Goal: Transaction & Acquisition: Book appointment/travel/reservation

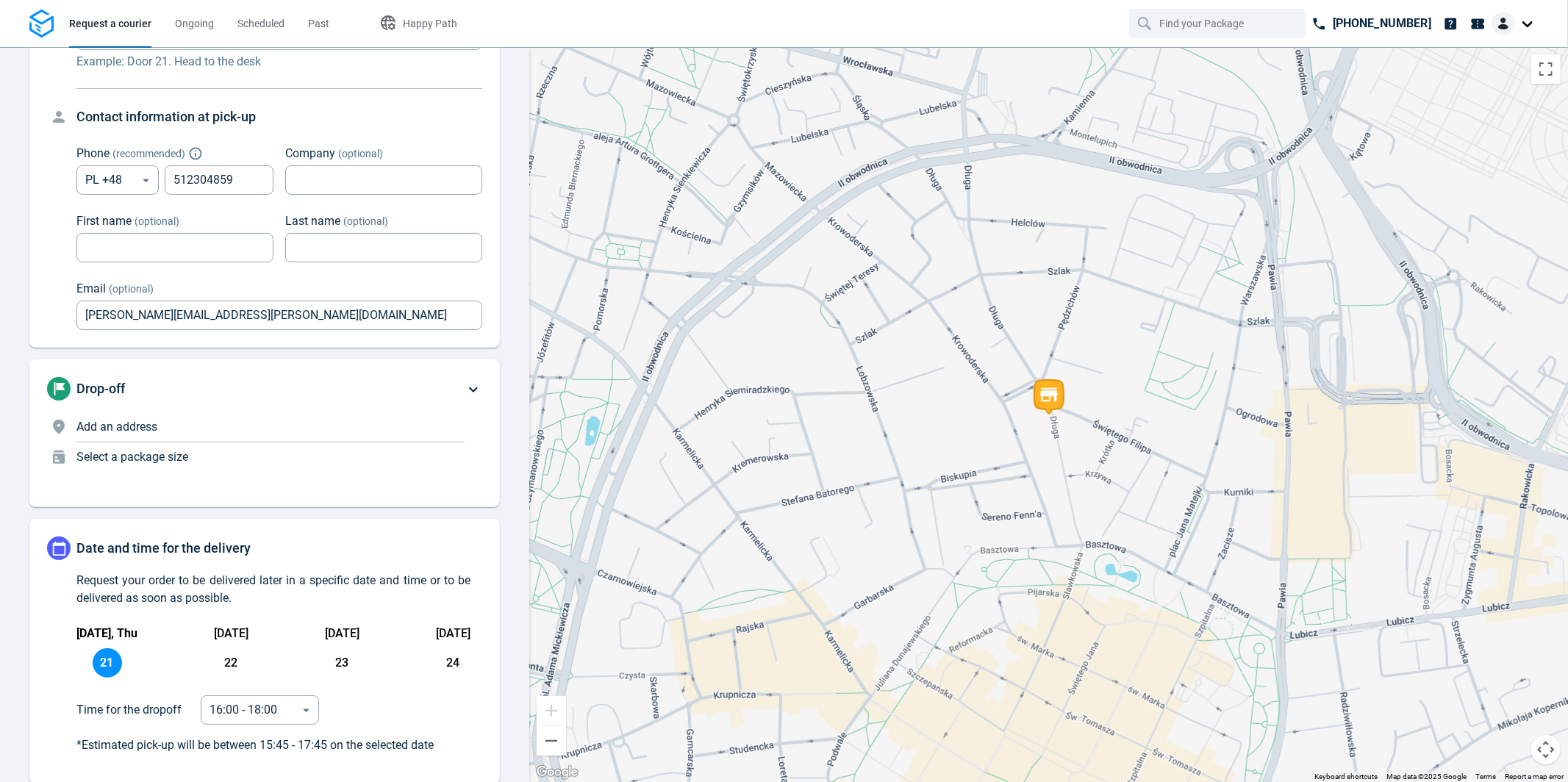
click at [273, 424] on p "Add an address" at bounding box center [271, 427] width 388 height 18
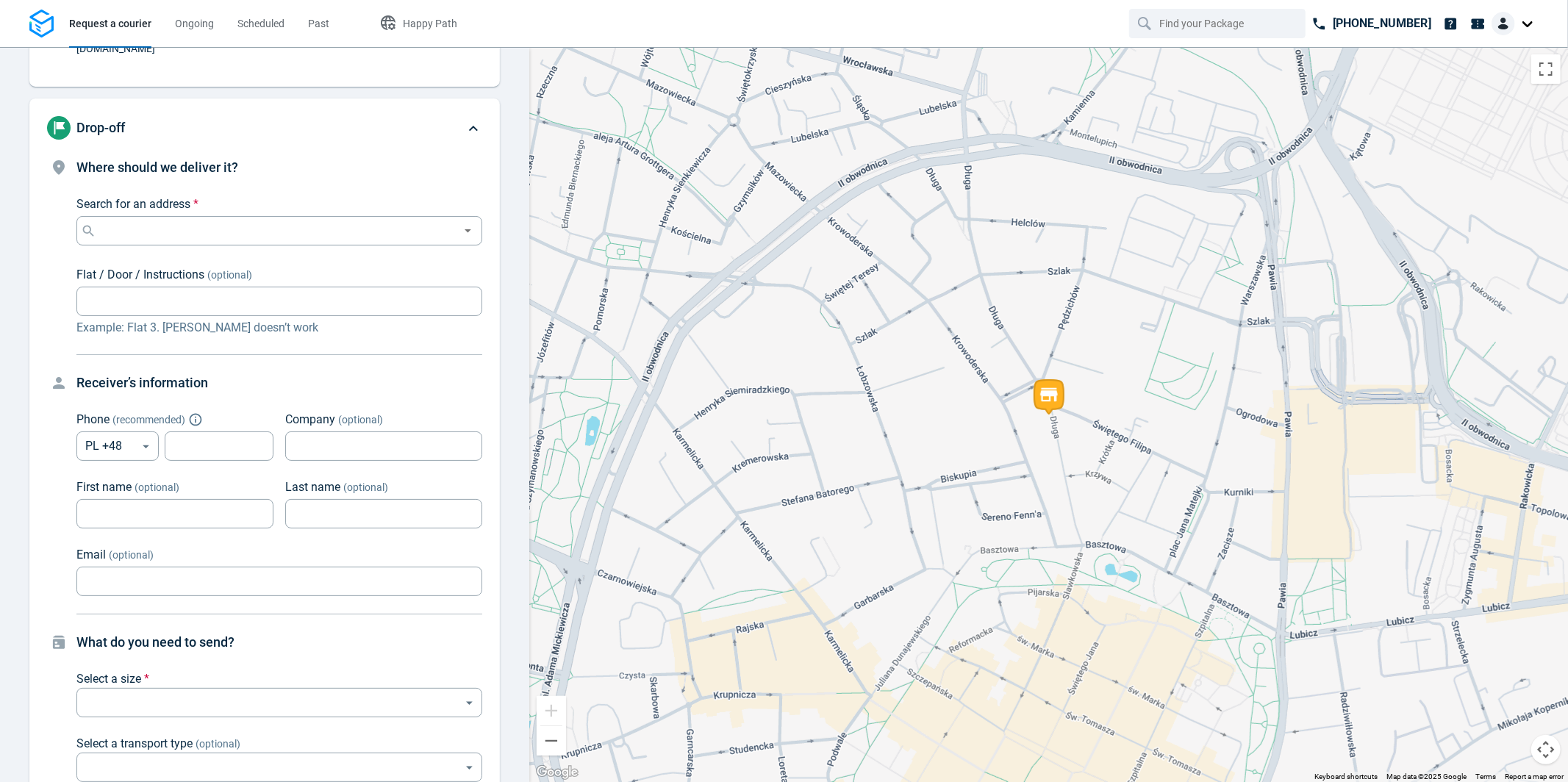
scroll to position [142, 0]
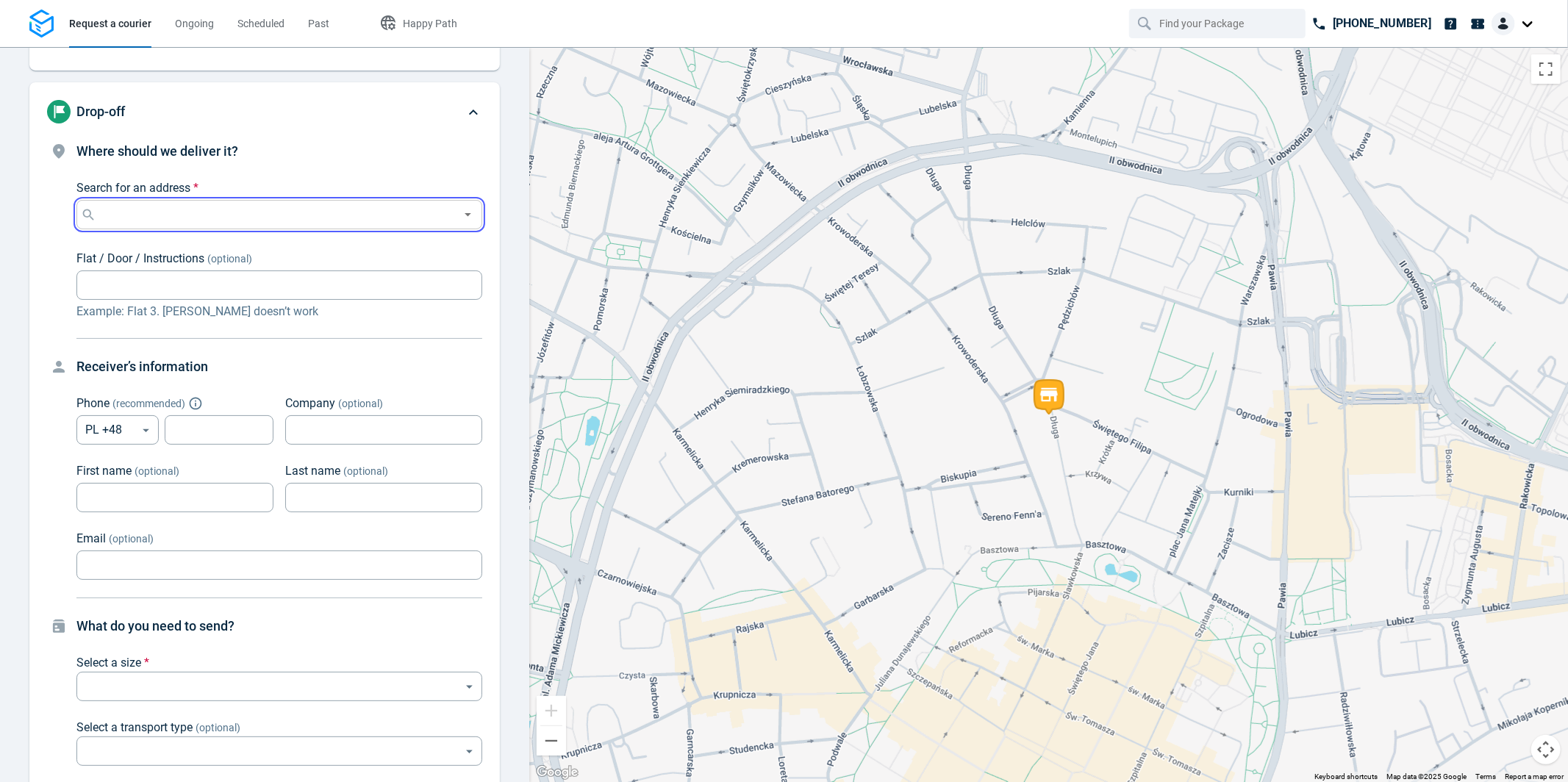
click at [319, 204] on input "Search for an address *" at bounding box center [276, 214] width 355 height 20
click at [312, 226] on li "[STREET_ADDRESS]" at bounding box center [273, 234] width 394 height 34
type input "[STREET_ADDRESS]"
type input "512304859"
type input "[PERSON_NAME][EMAIL_ADDRESS][PERSON_NAME][DOMAIN_NAME]"
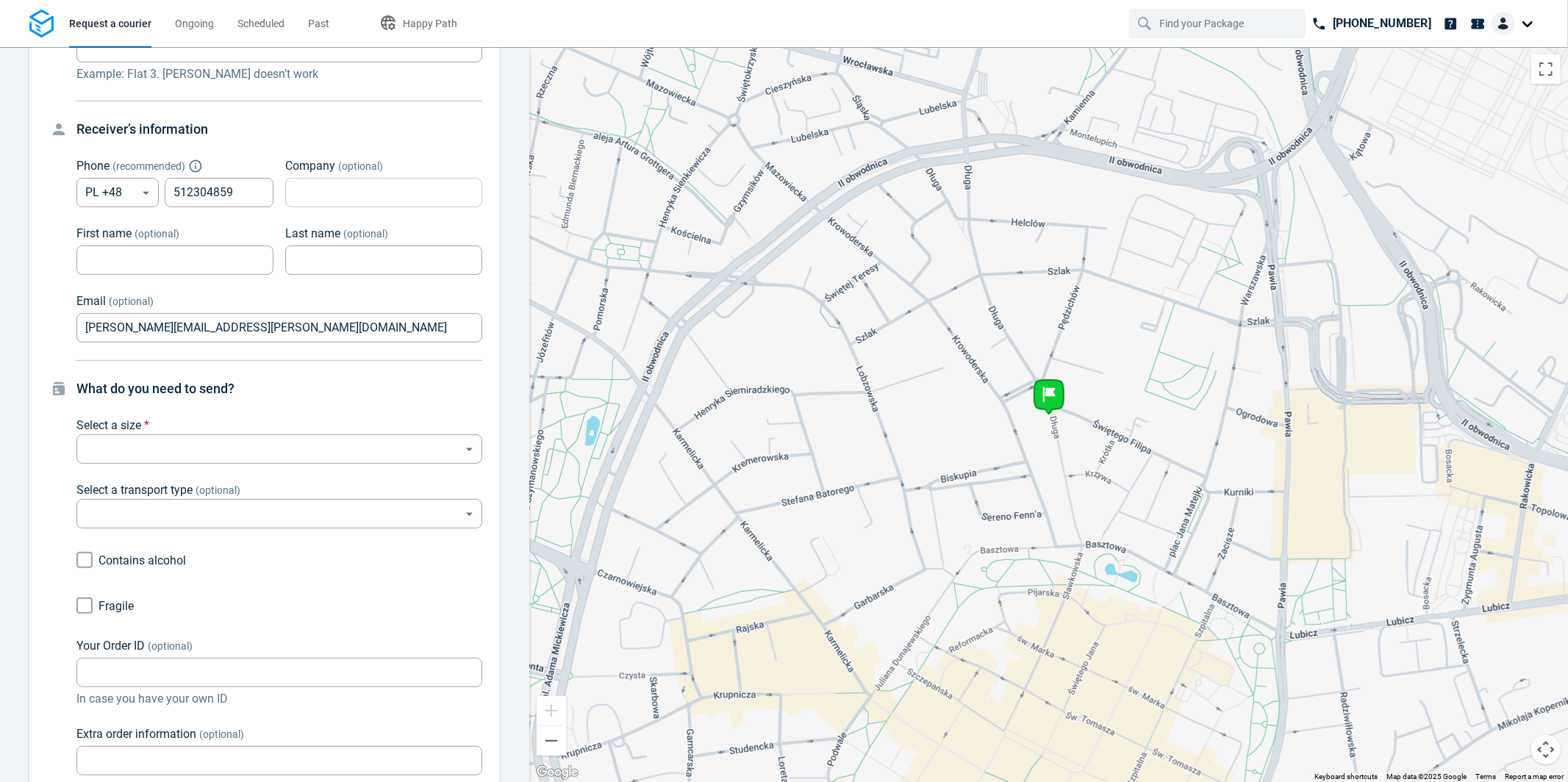
scroll to position [515, 0]
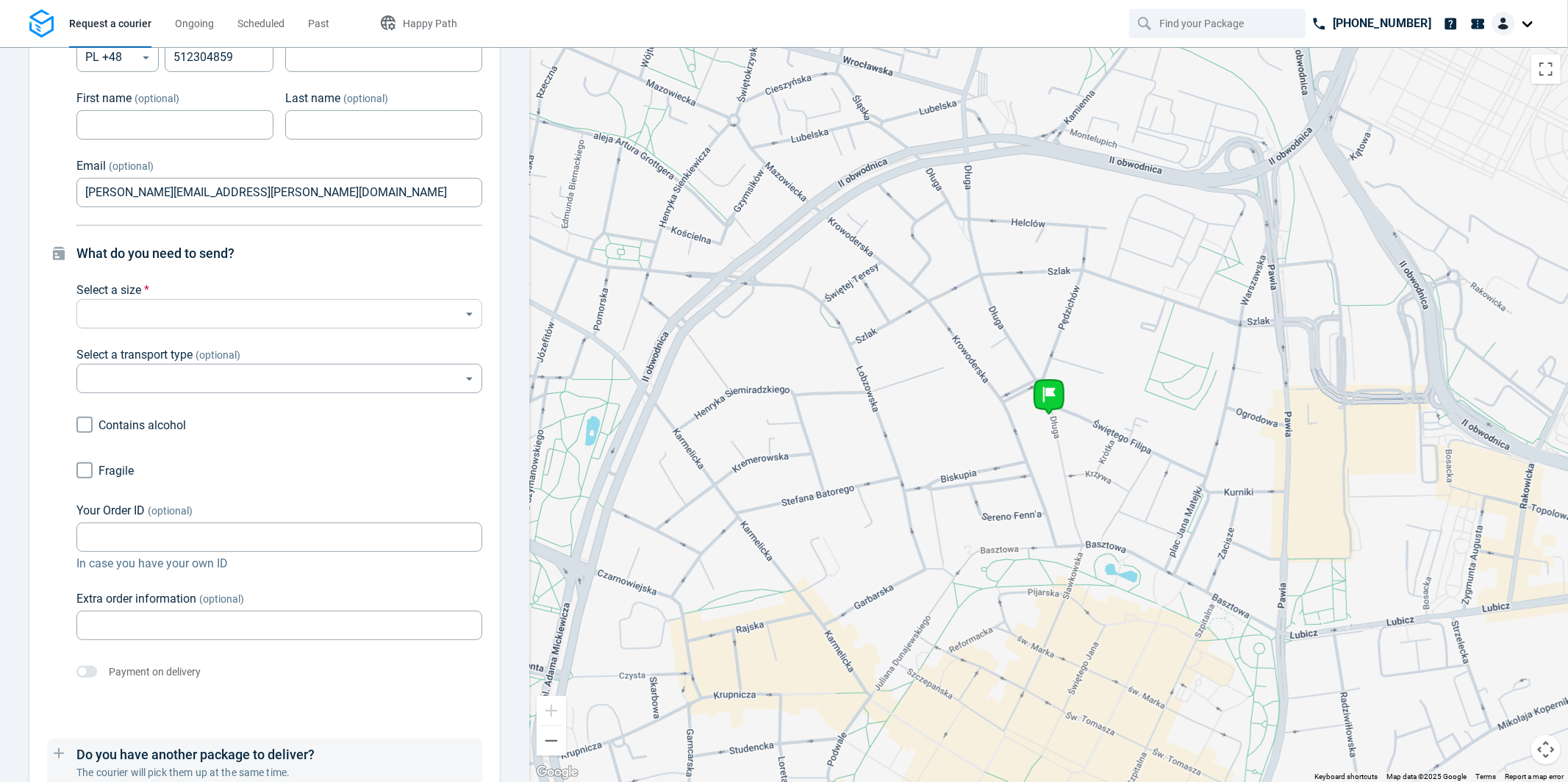
click at [318, 303] on body "Request a courier Ongoing Scheduled Past Happy Path [PHONE_NUMBER] Pick-up [STR…" at bounding box center [784, 391] width 1568 height 782
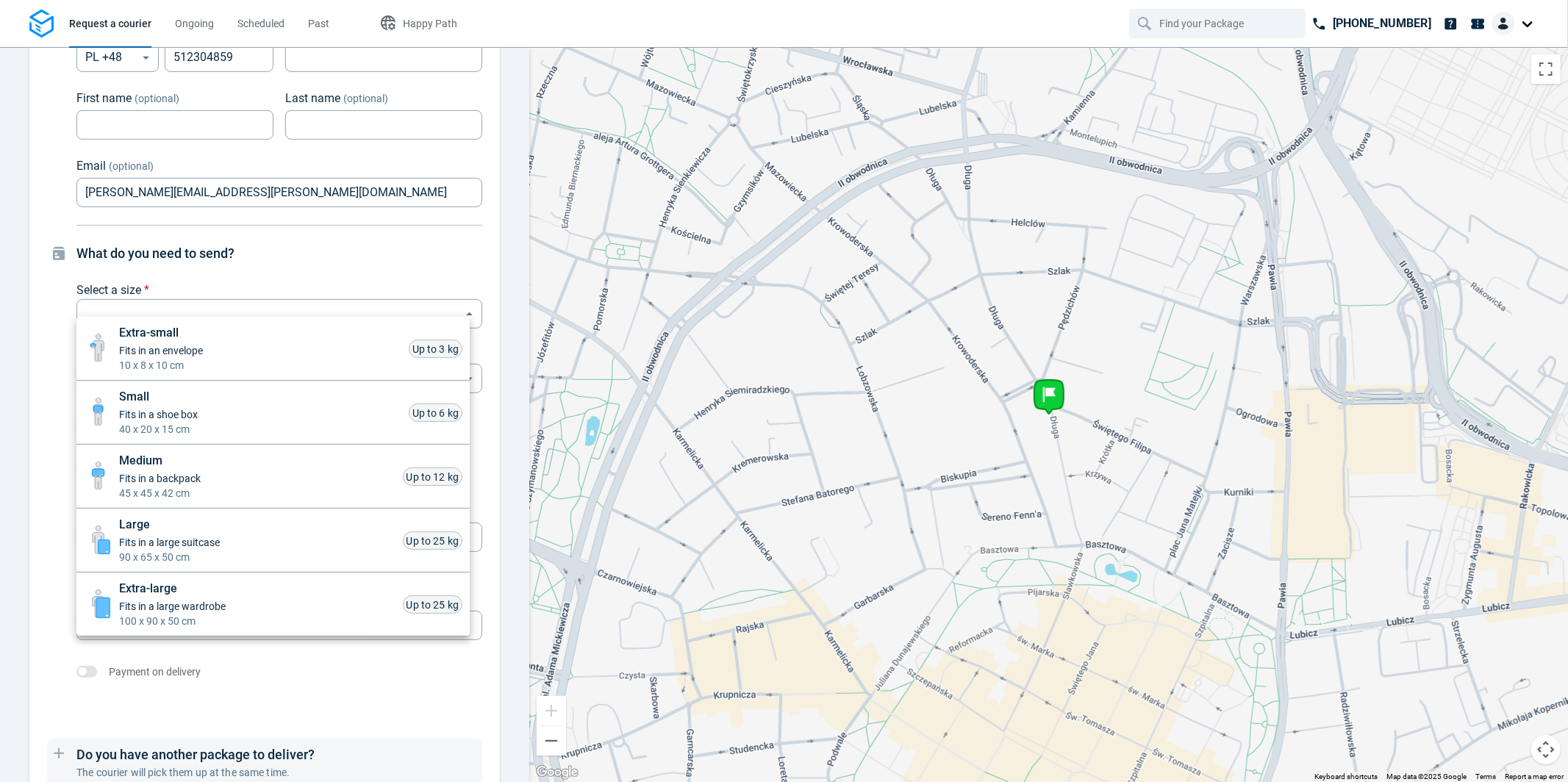
click at [299, 404] on li "Small Fits in a shoe box 40 x 20 x 15 cm Up to 6 kg" at bounding box center [273, 412] width 394 height 64
type input "small"
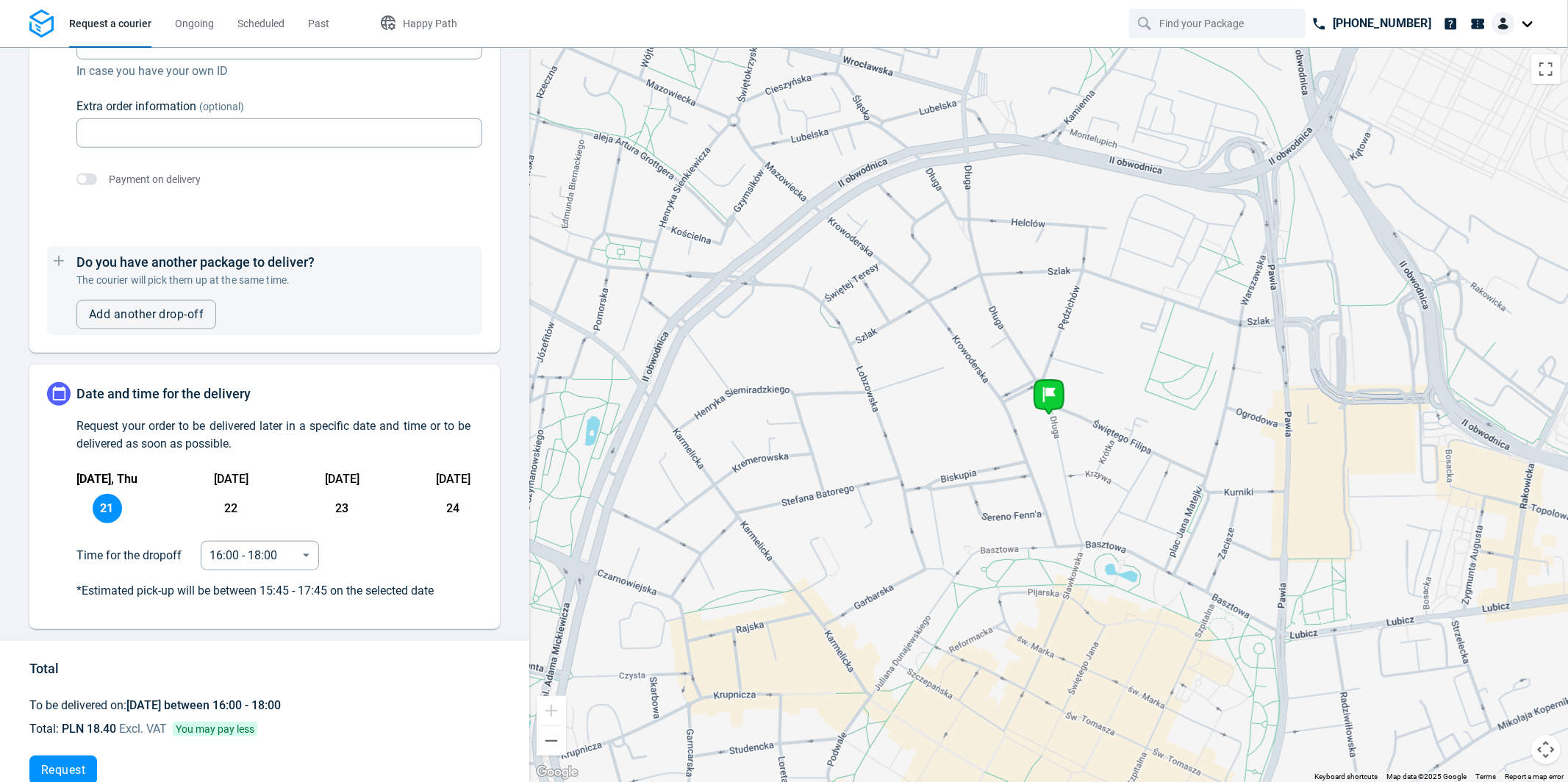
scroll to position [1021, 0]
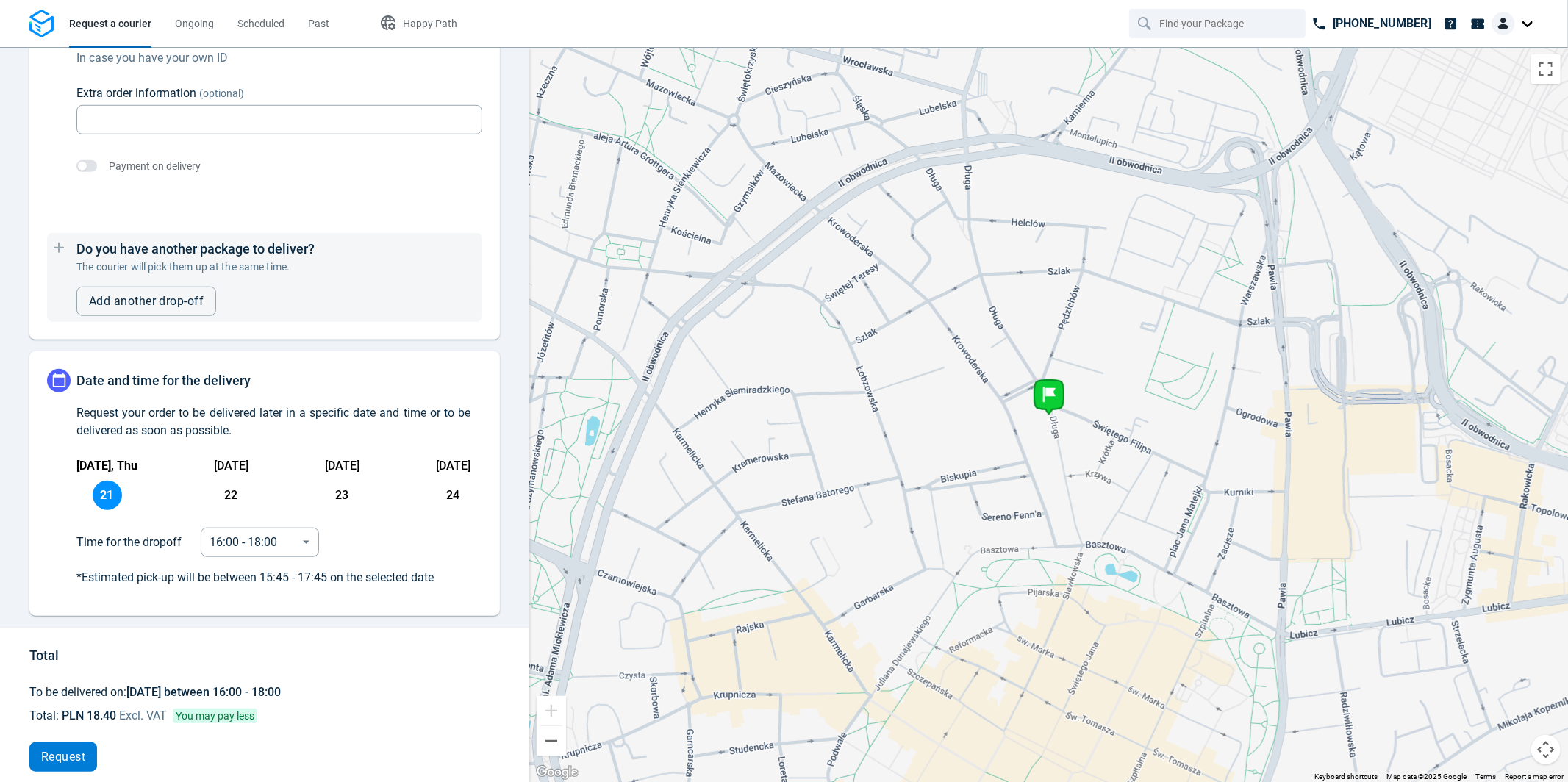
click at [87, 742] on button "Request" at bounding box center [63, 757] width 68 height 30
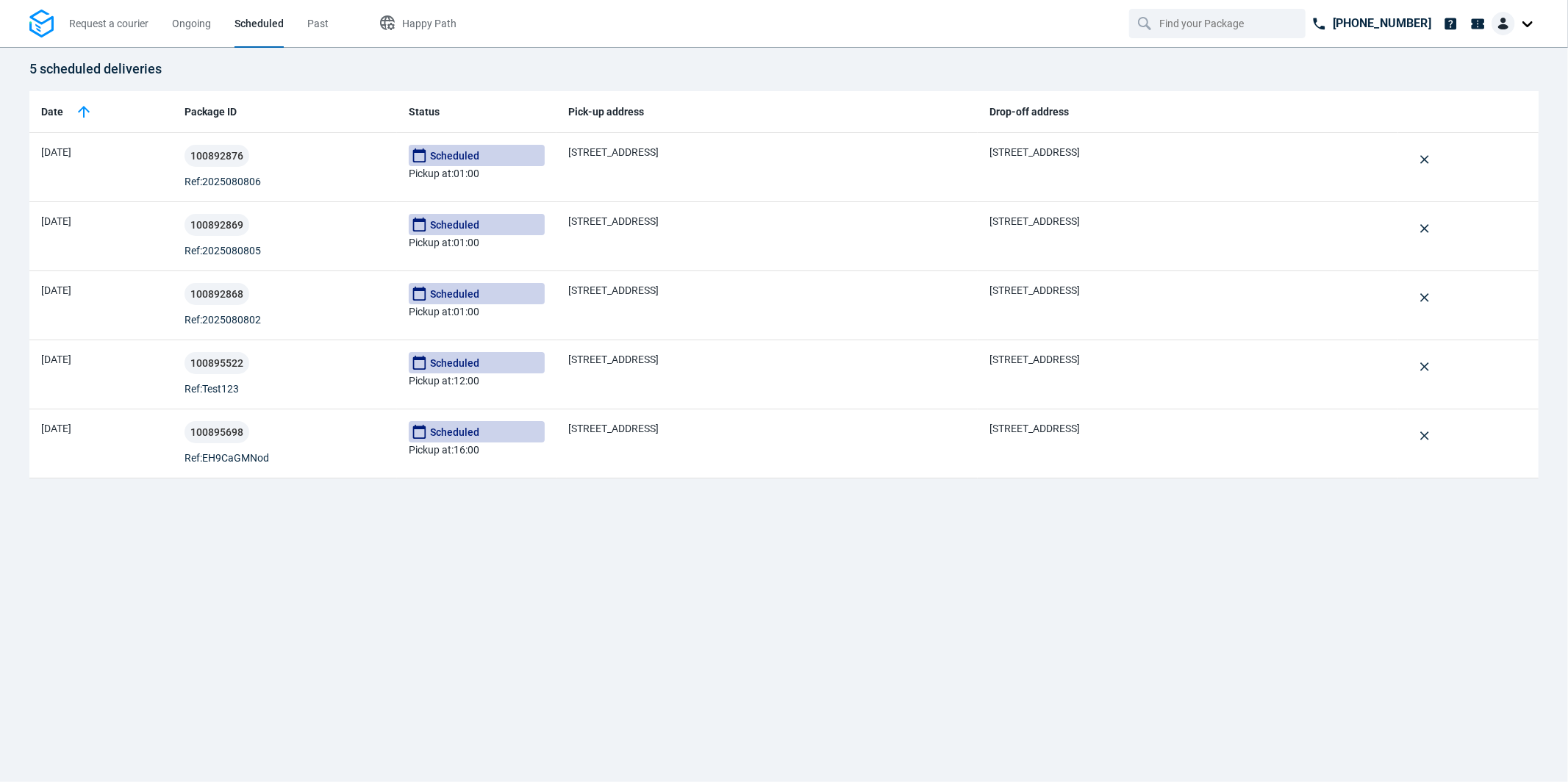
click at [41, 24] on img at bounding box center [41, 23] width 24 height 29
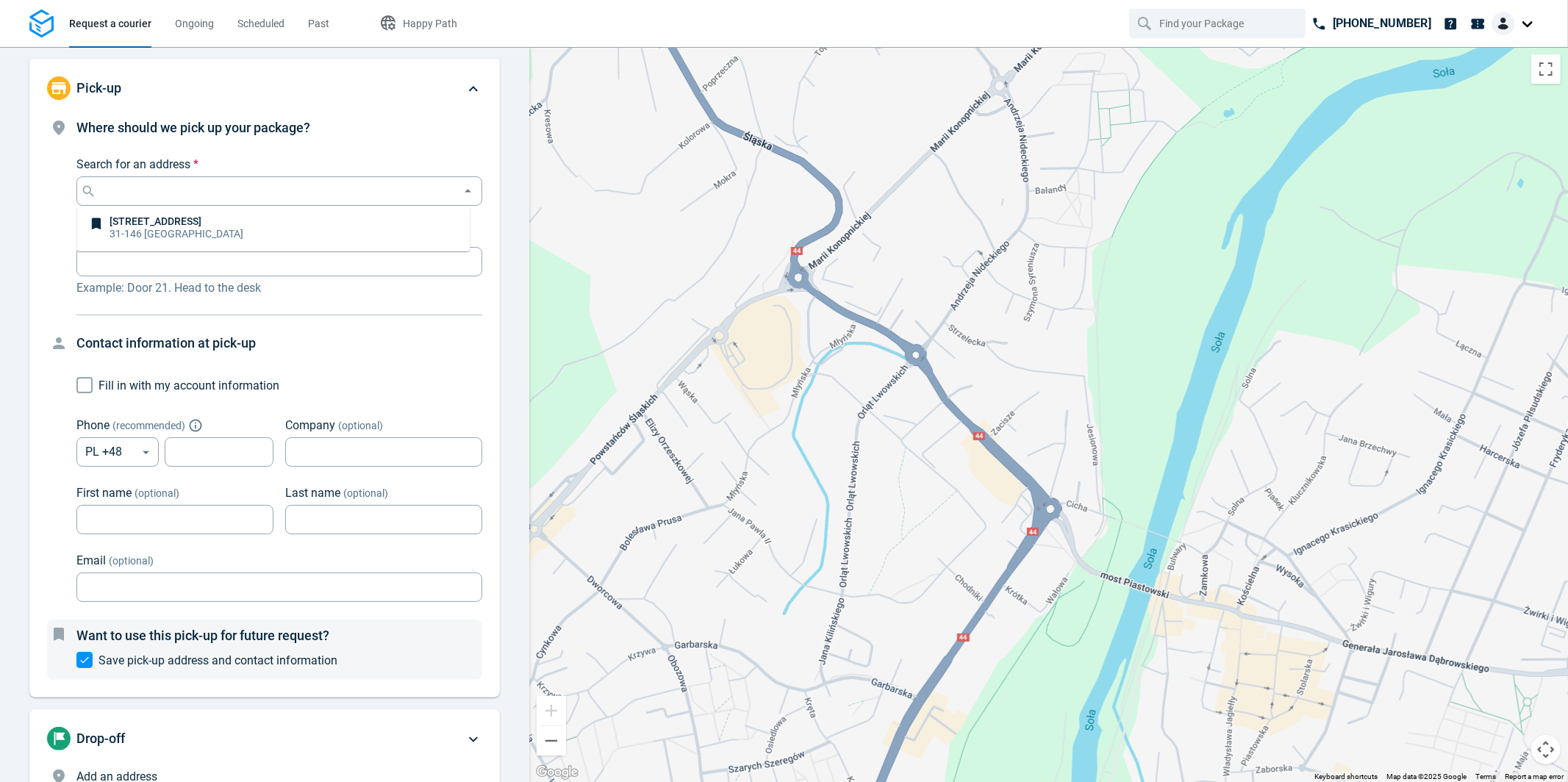
click at [92, 225] on icon at bounding box center [96, 224] width 9 height 12
type input "[STREET_ADDRESS]"
type input "512304859"
type input "[PERSON_NAME][EMAIL_ADDRESS][PERSON_NAME][DOMAIN_NAME]"
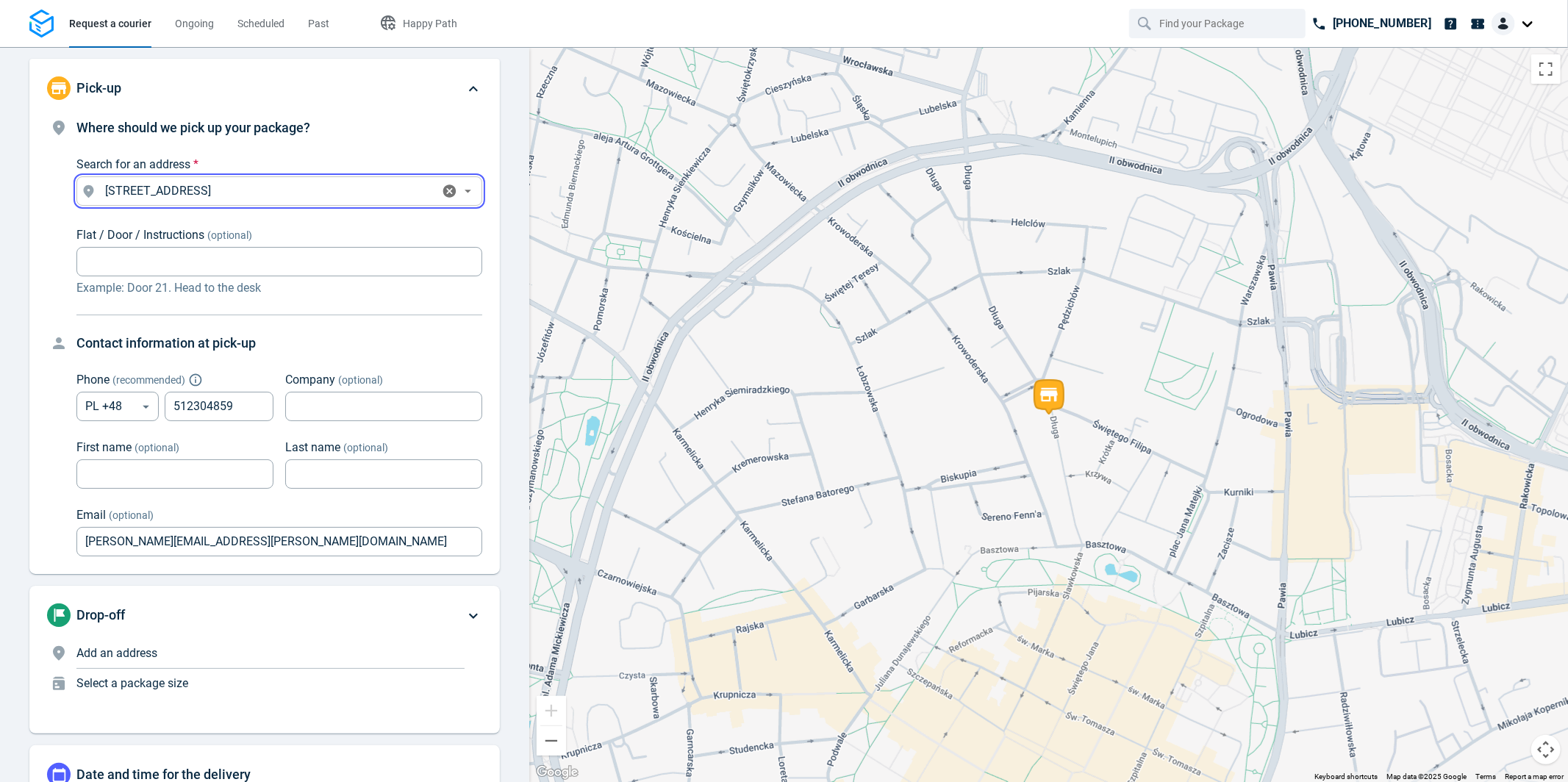
click at [251, 193] on input "[STREET_ADDRESS]" at bounding box center [267, 191] width 335 height 20
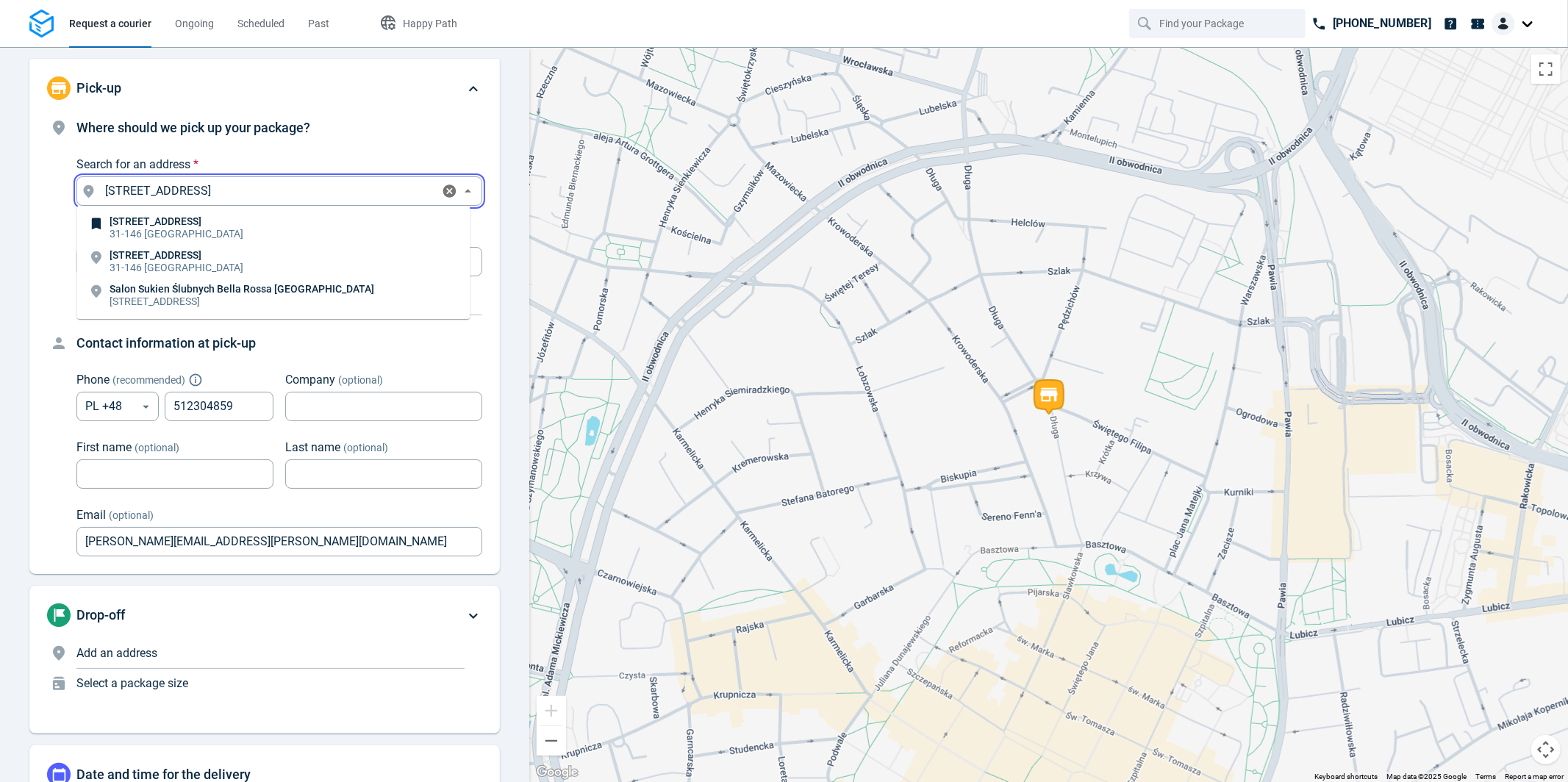
click at [96, 225] on icon at bounding box center [96, 224] width 9 height 12
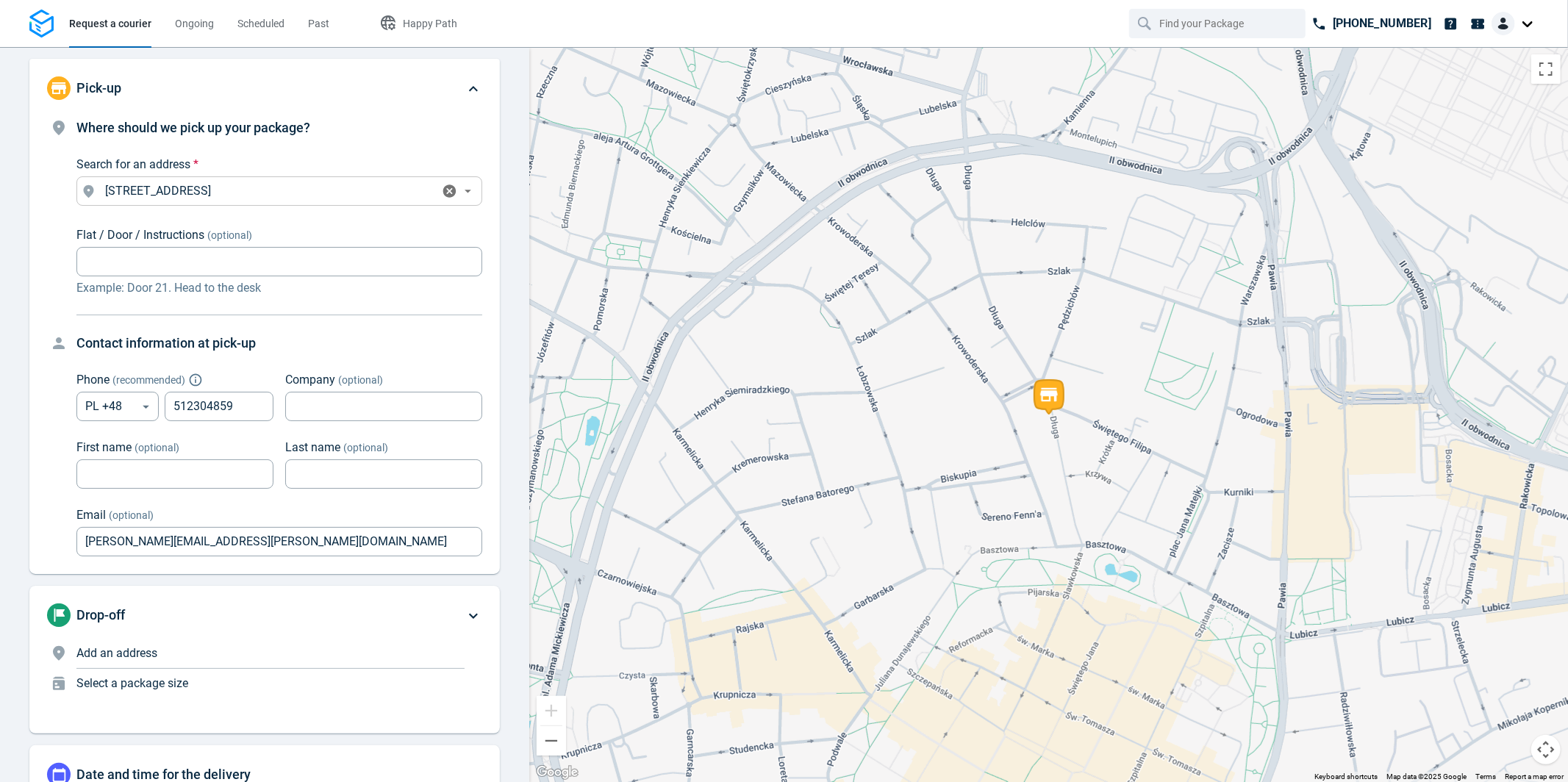
click at [460, 188] on icon "Open" at bounding box center [468, 192] width 16 height 16
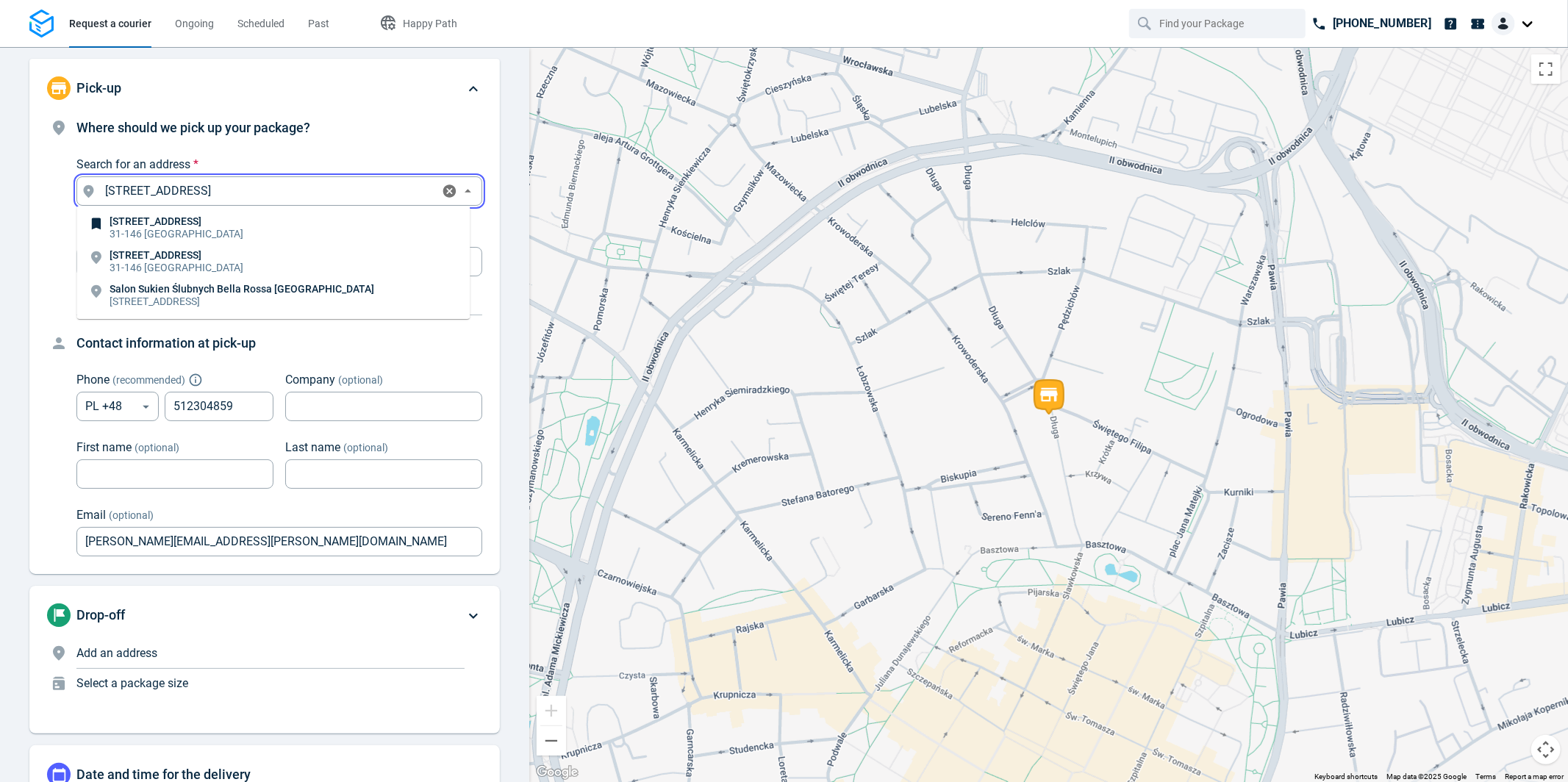
click at [442, 189] on icon "Clear" at bounding box center [450, 192] width 16 height 16
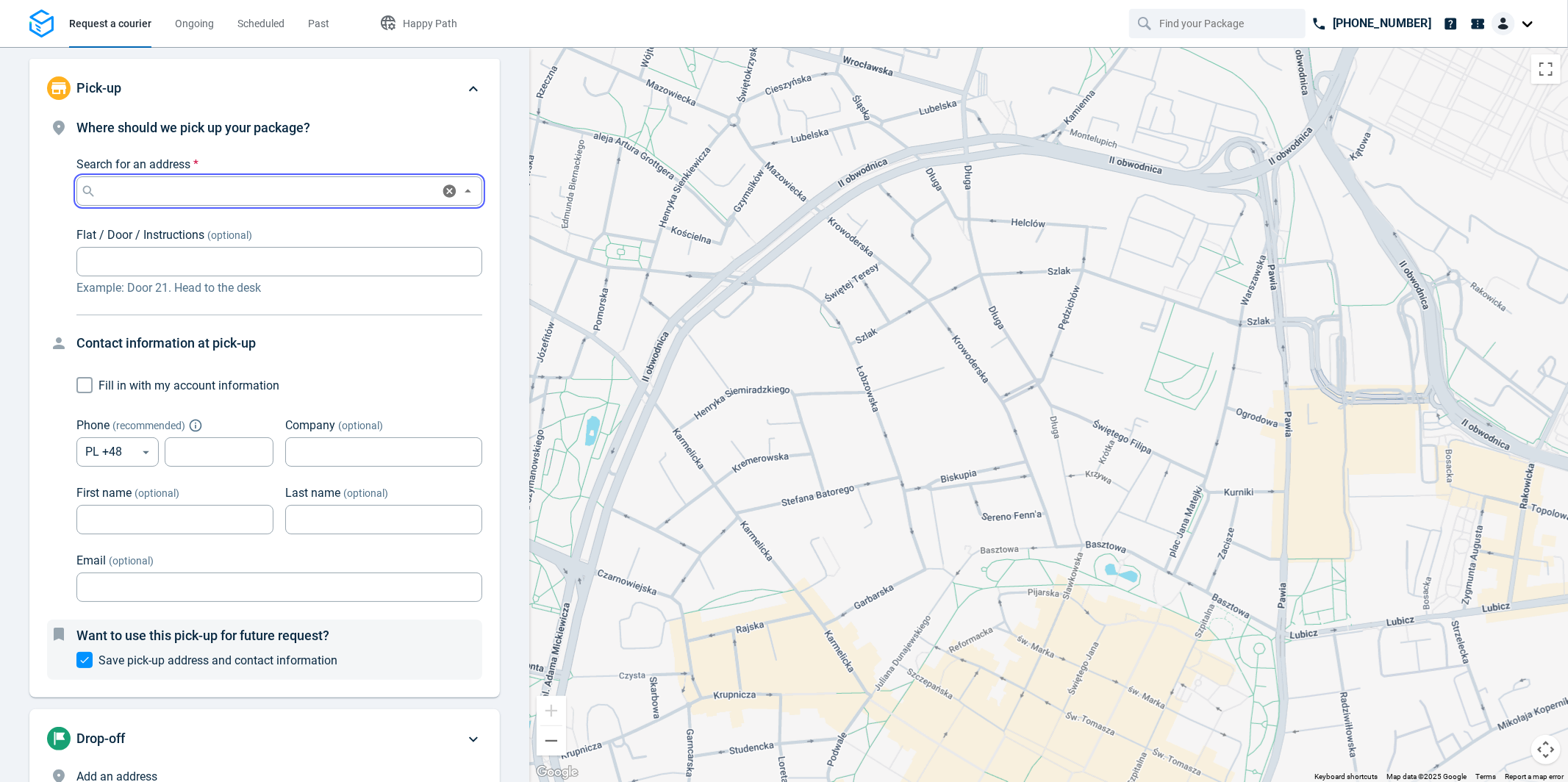
scroll to position [462, 0]
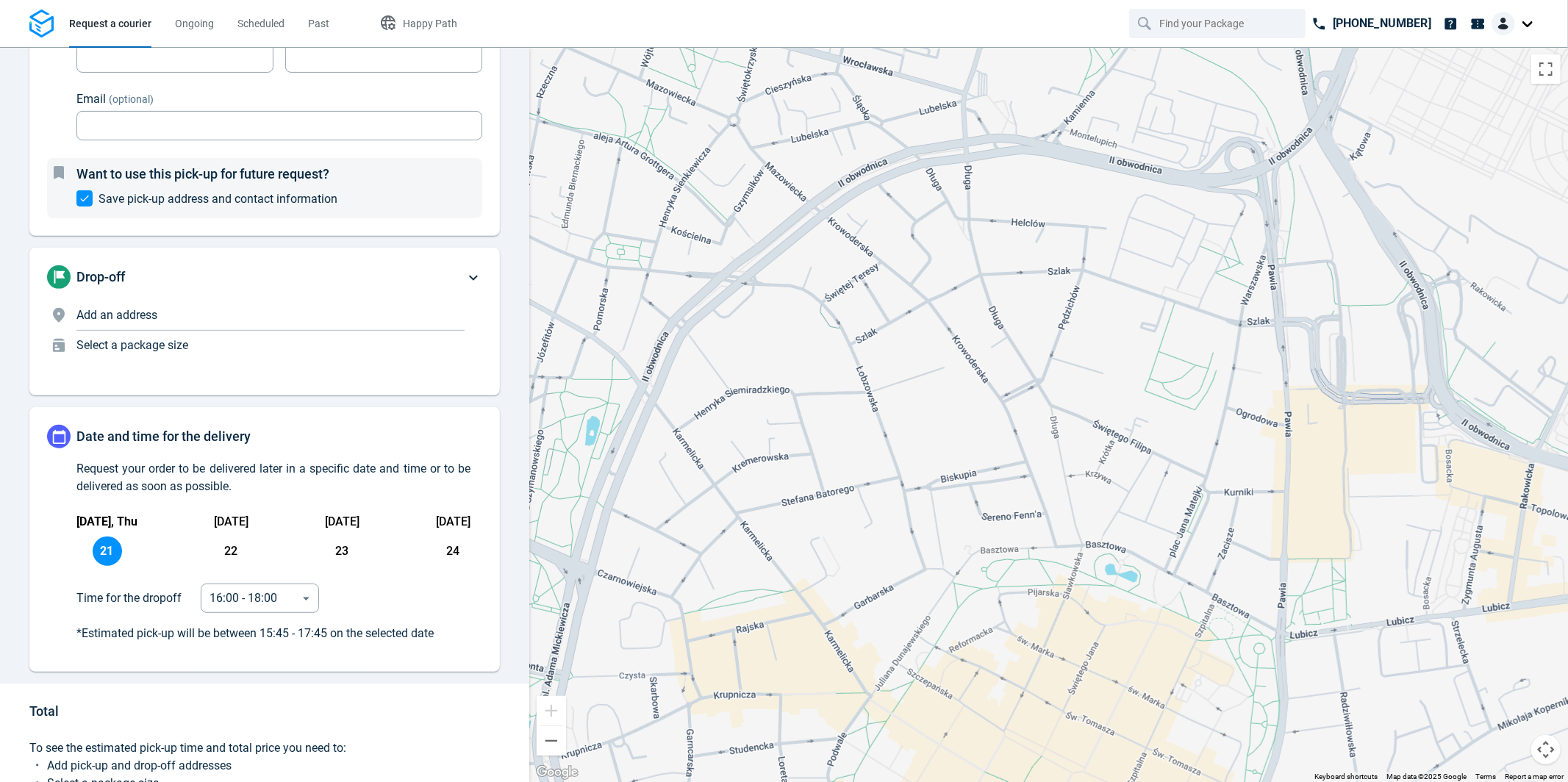
click at [296, 326] on div "Add an address" at bounding box center [271, 318] width 388 height 24
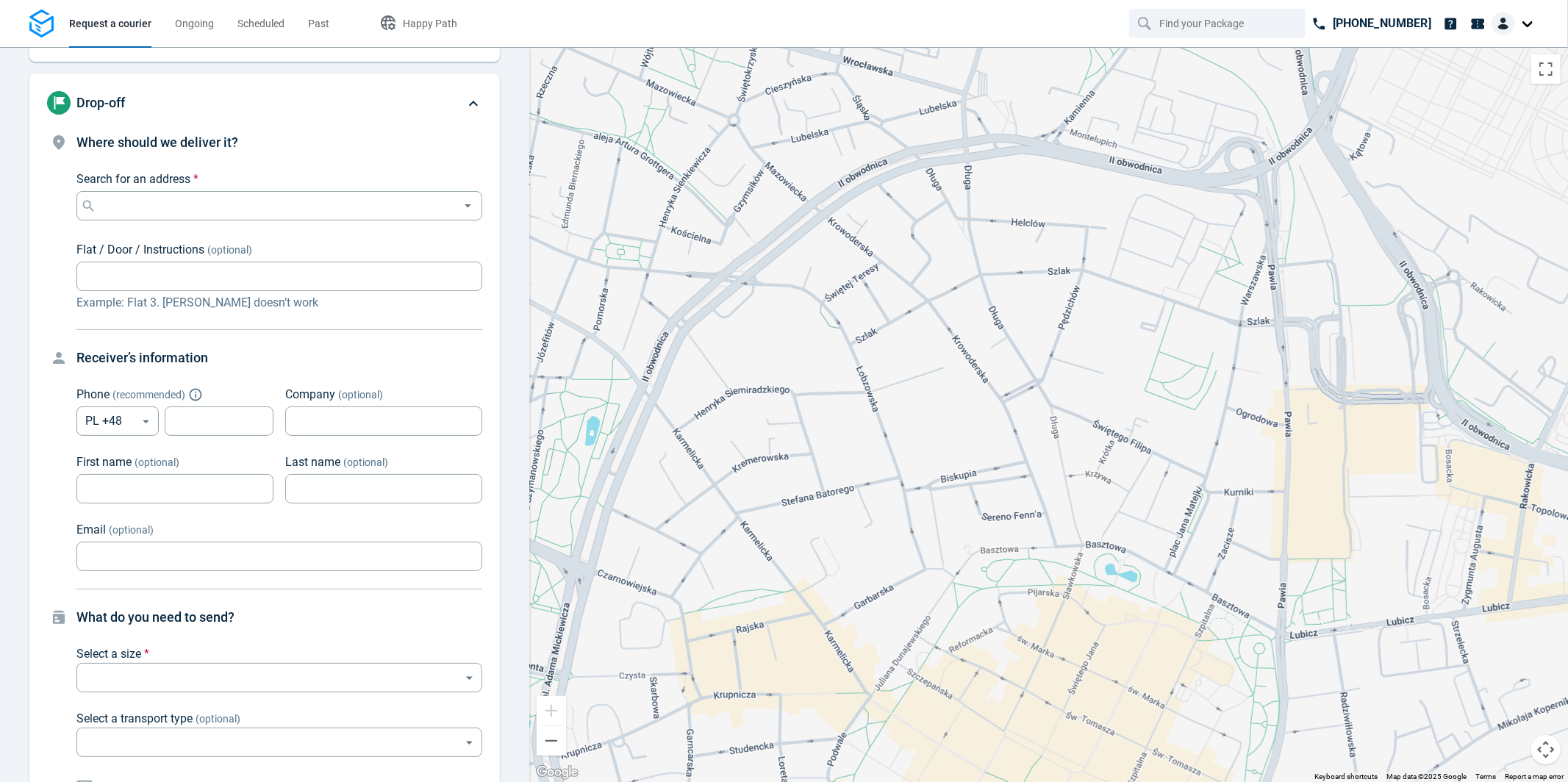
scroll to position [111, 0]
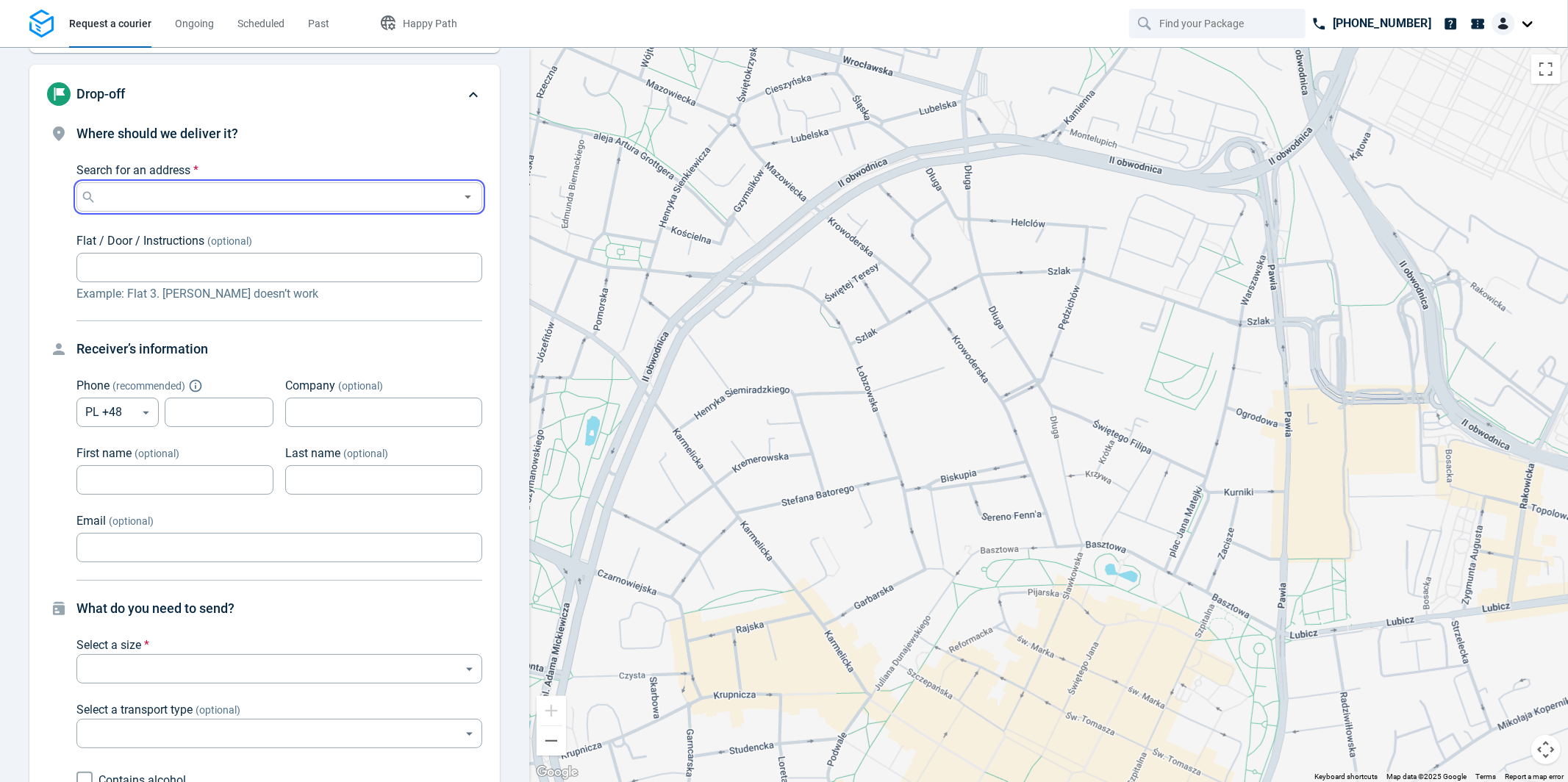
click at [294, 196] on input "Search for an address *" at bounding box center [276, 197] width 355 height 20
click at [1530, 17] on div at bounding box center [1515, 23] width 47 height 23
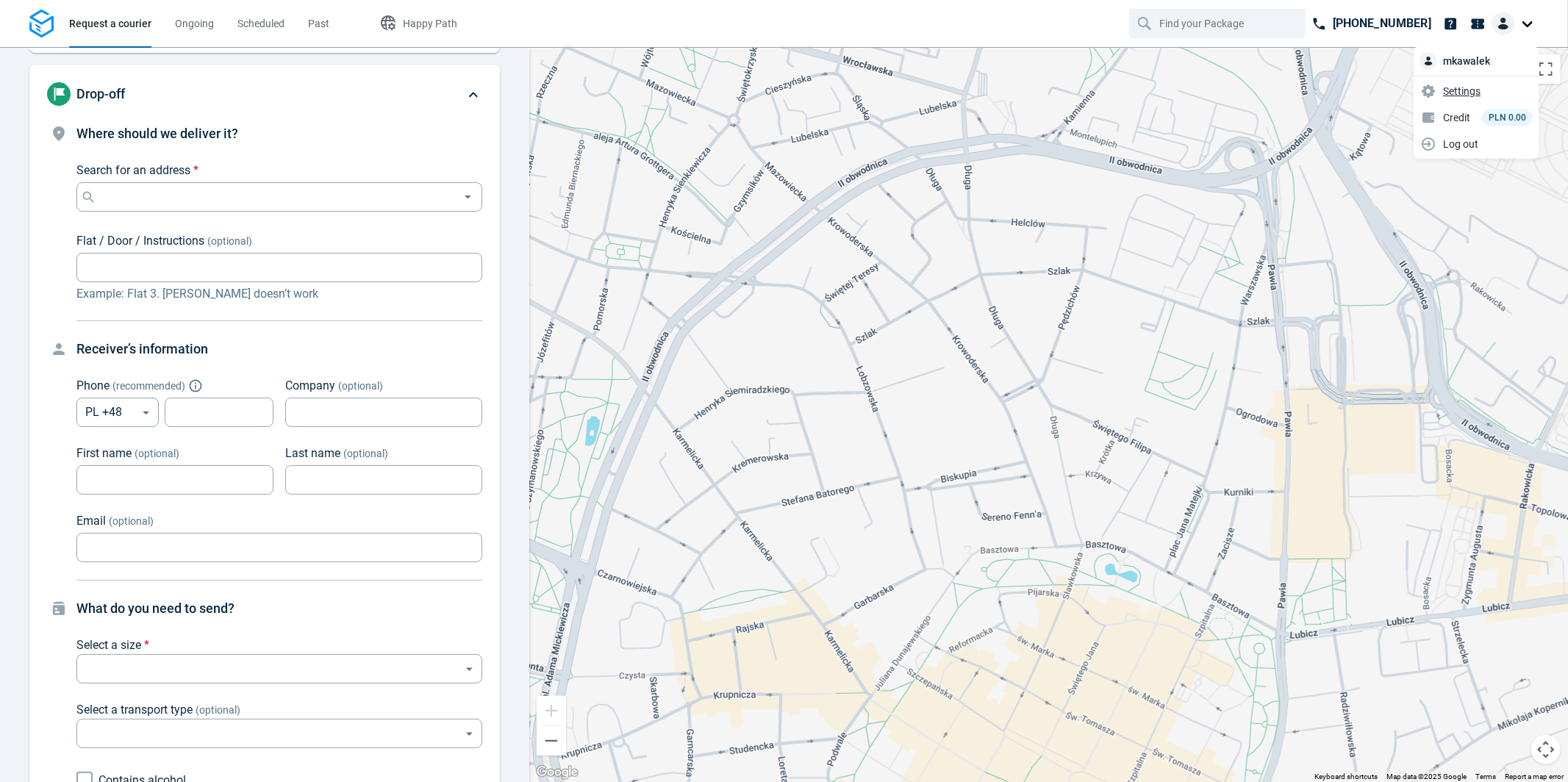
click at [1463, 90] on span "Settings" at bounding box center [1462, 91] width 37 height 16
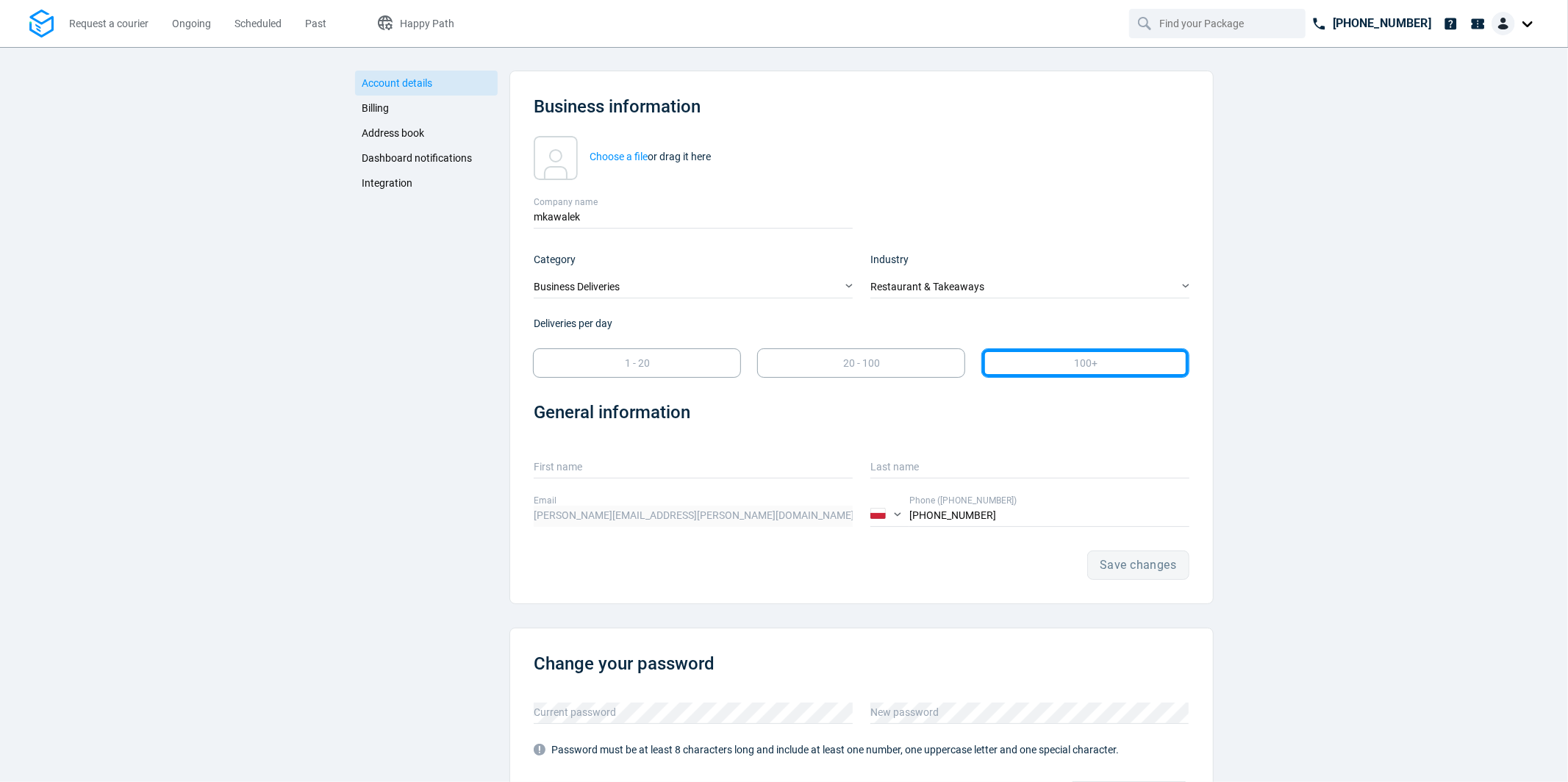
click at [412, 133] on span "Address book" at bounding box center [394, 133] width 62 height 12
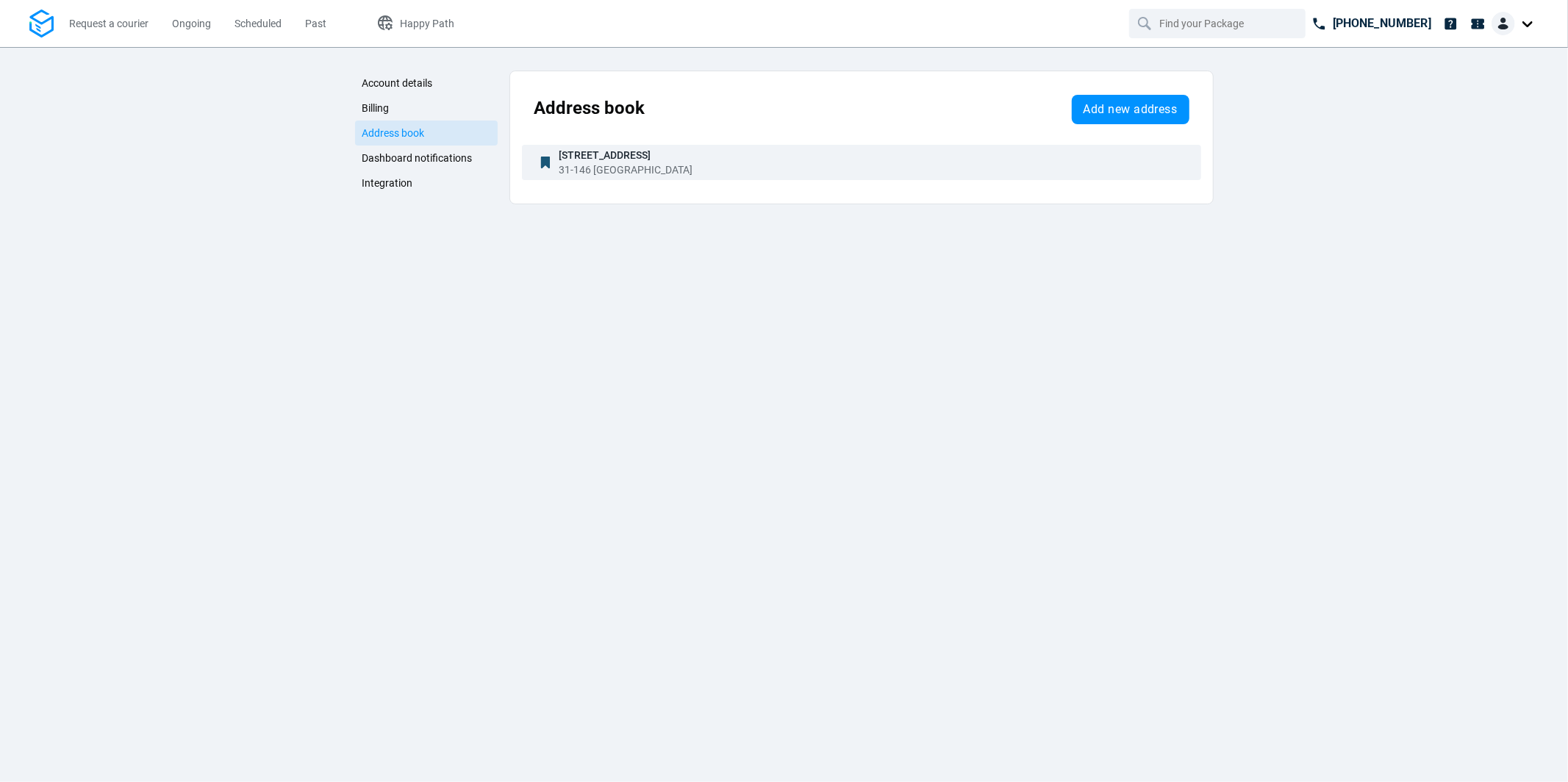
click at [543, 165] on icon "button" at bounding box center [545, 162] width 18 height 18
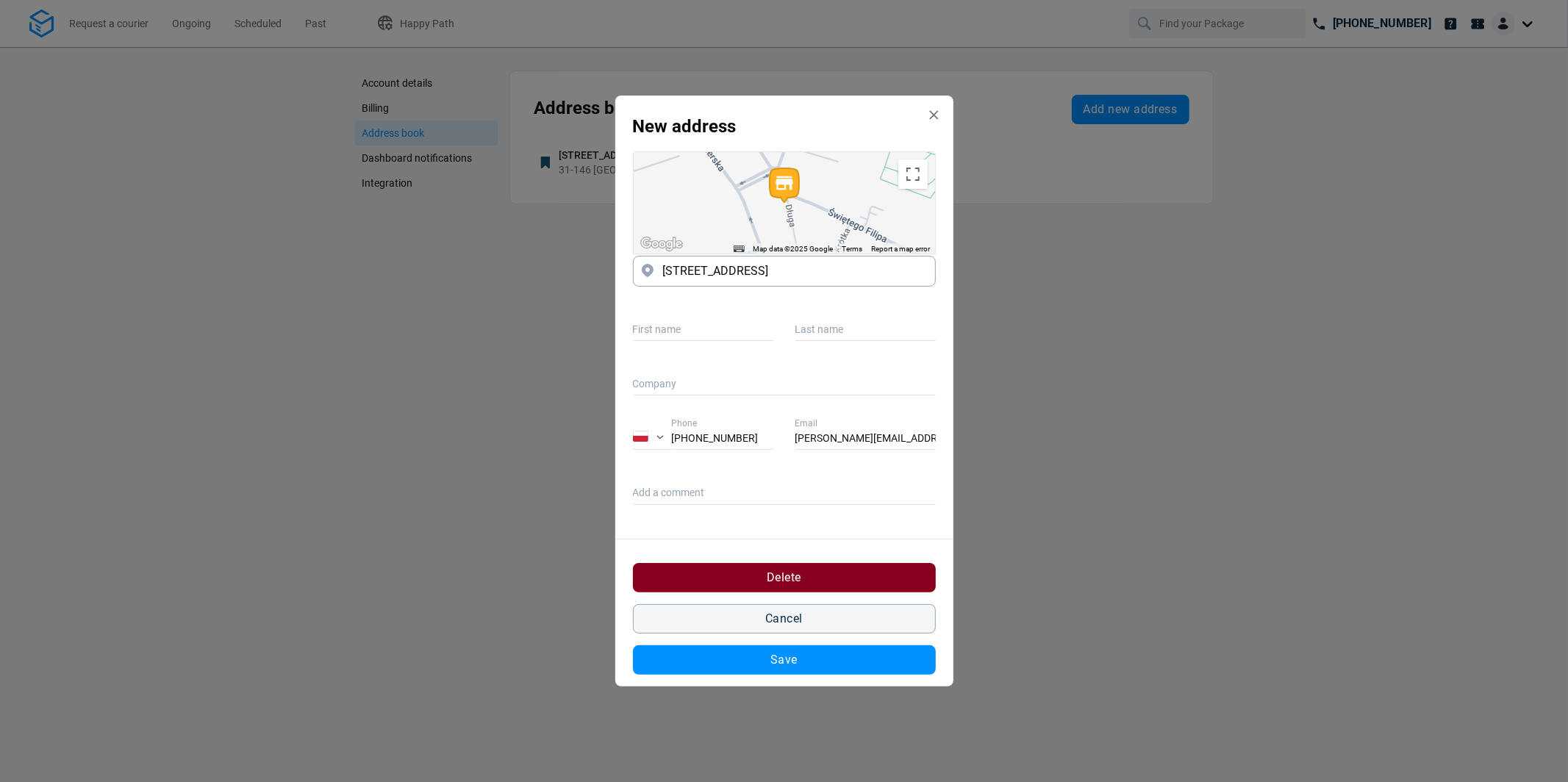
click at [768, 573] on span "Delete" at bounding box center [784, 578] width 34 height 12
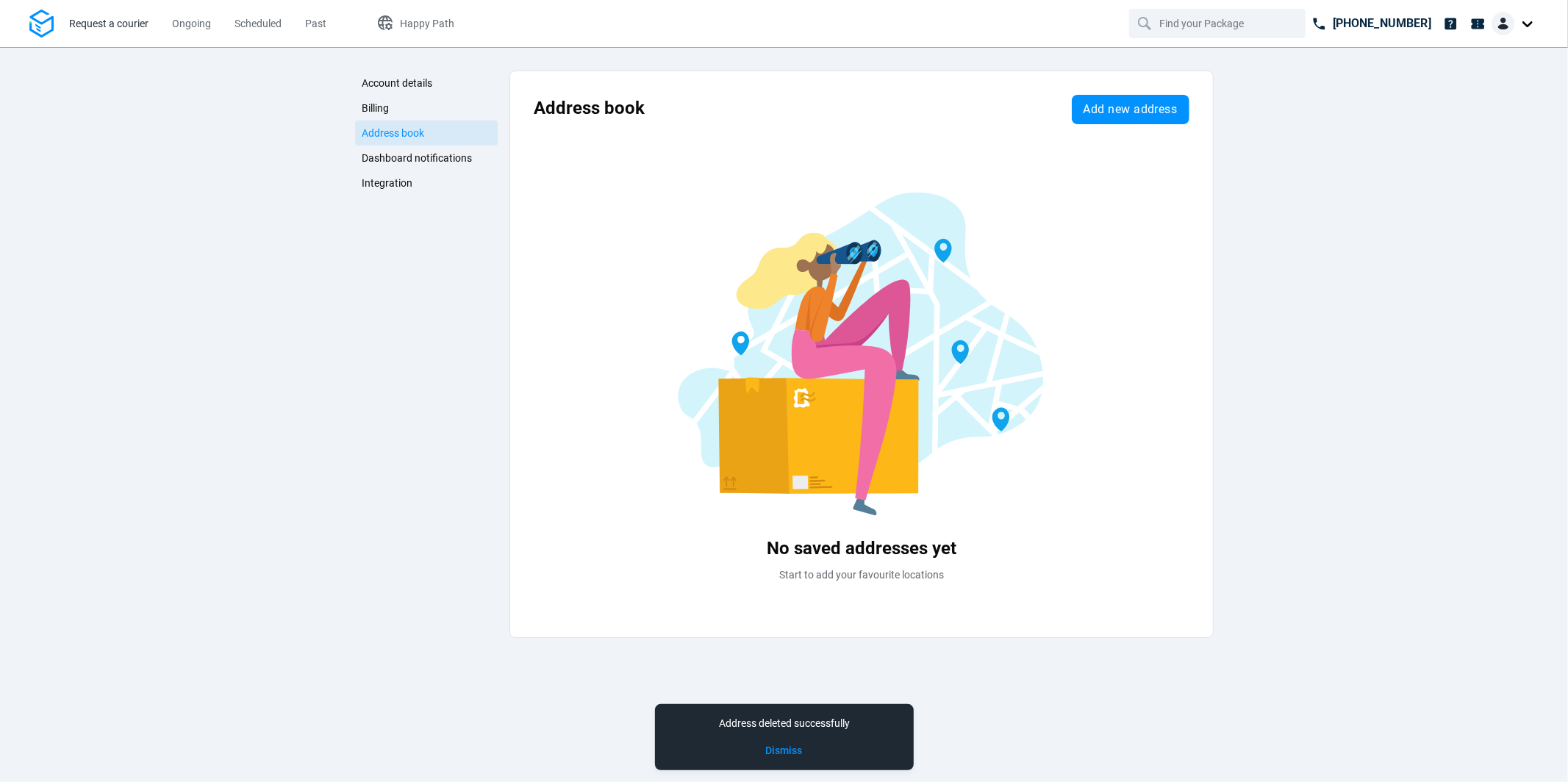
click at [104, 37] on link "Request a courier" at bounding box center [109, 23] width 80 height 47
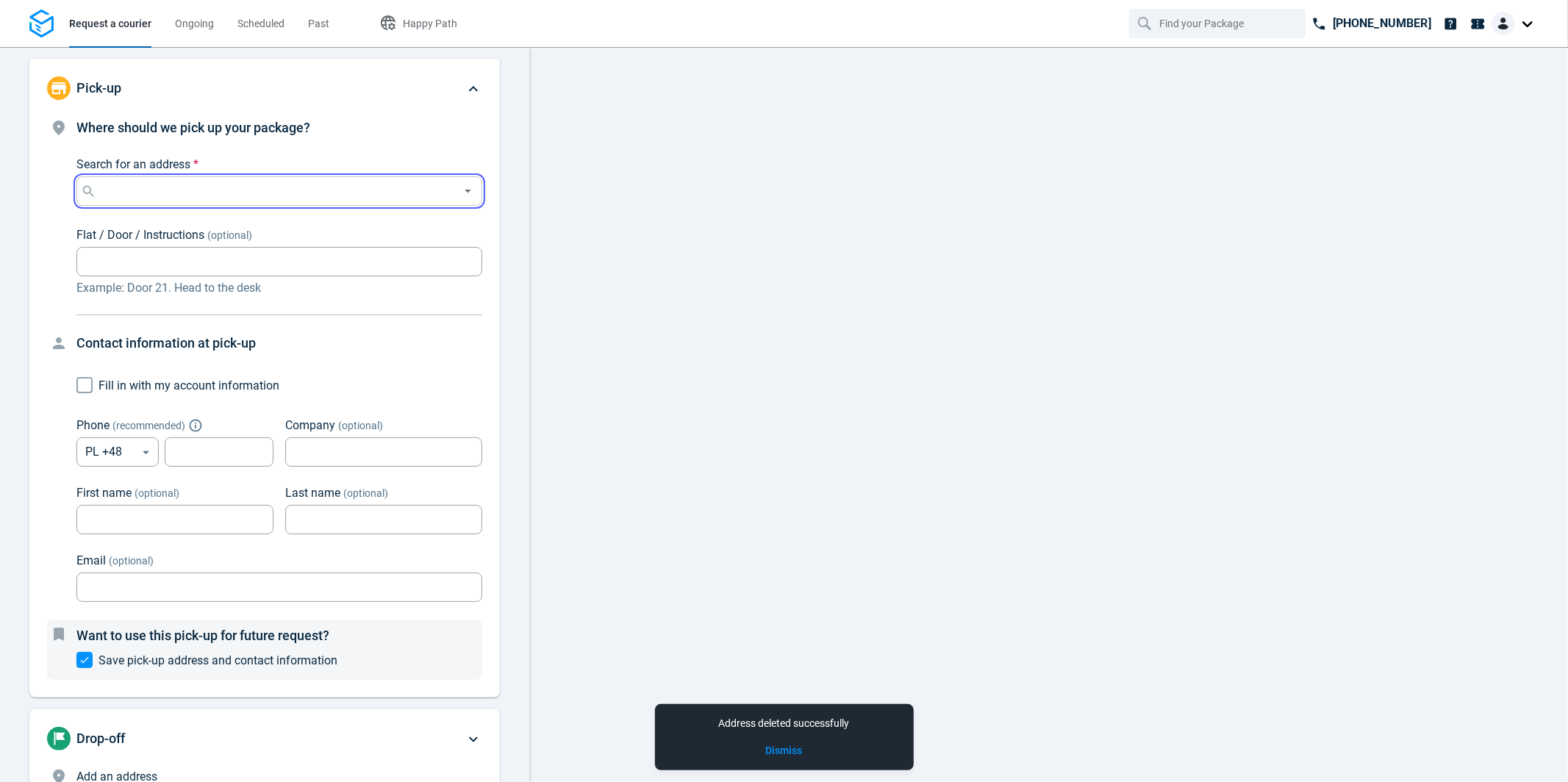
click at [150, 182] on input "Search for an address *" at bounding box center [276, 191] width 355 height 20
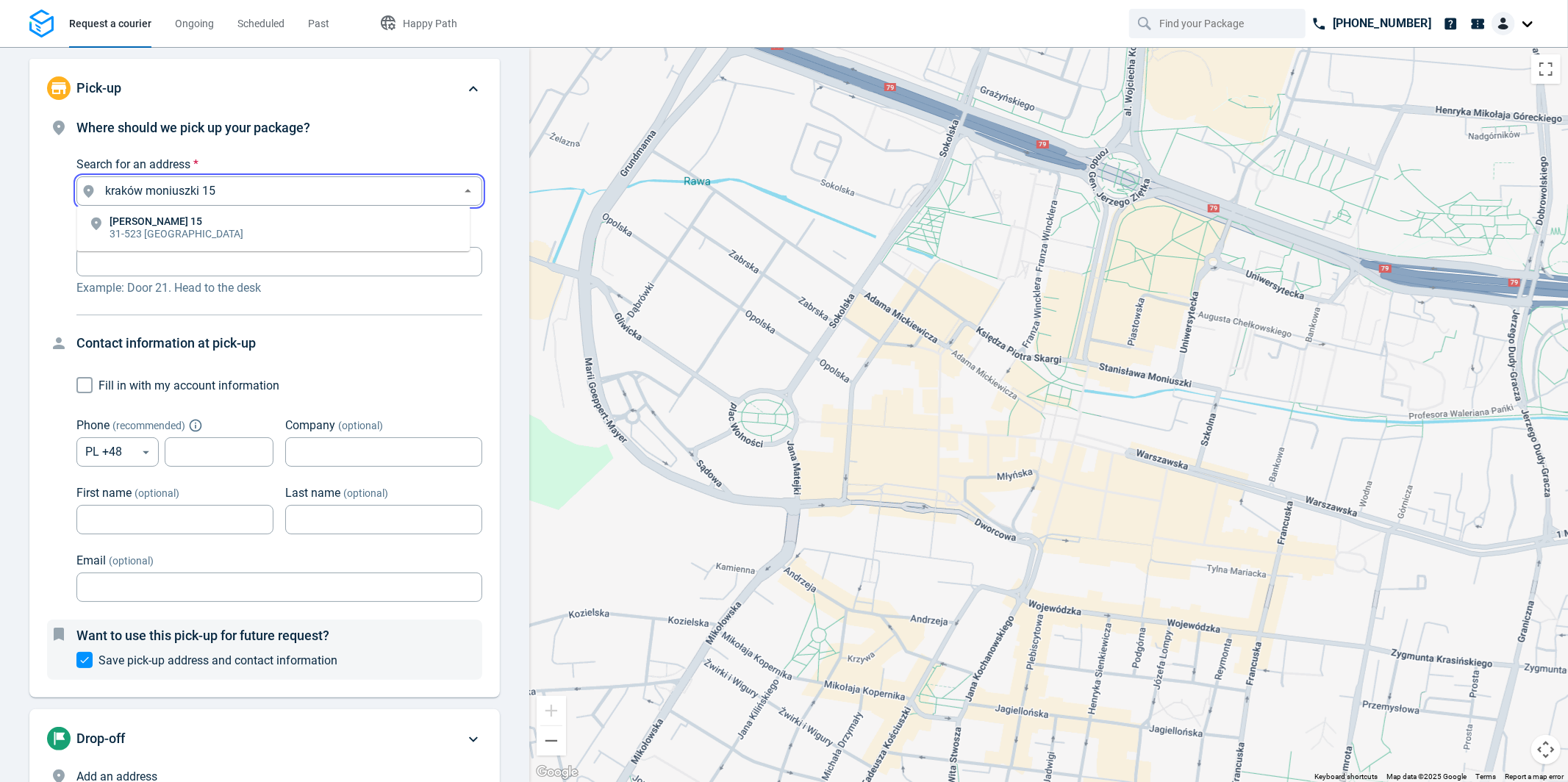
click at [179, 221] on p "Stanisława Moniuszki 15" at bounding box center [177, 221] width 134 height 10
type input "Stanisława Moniuszki 15, 31-523 Kraków, Poland"
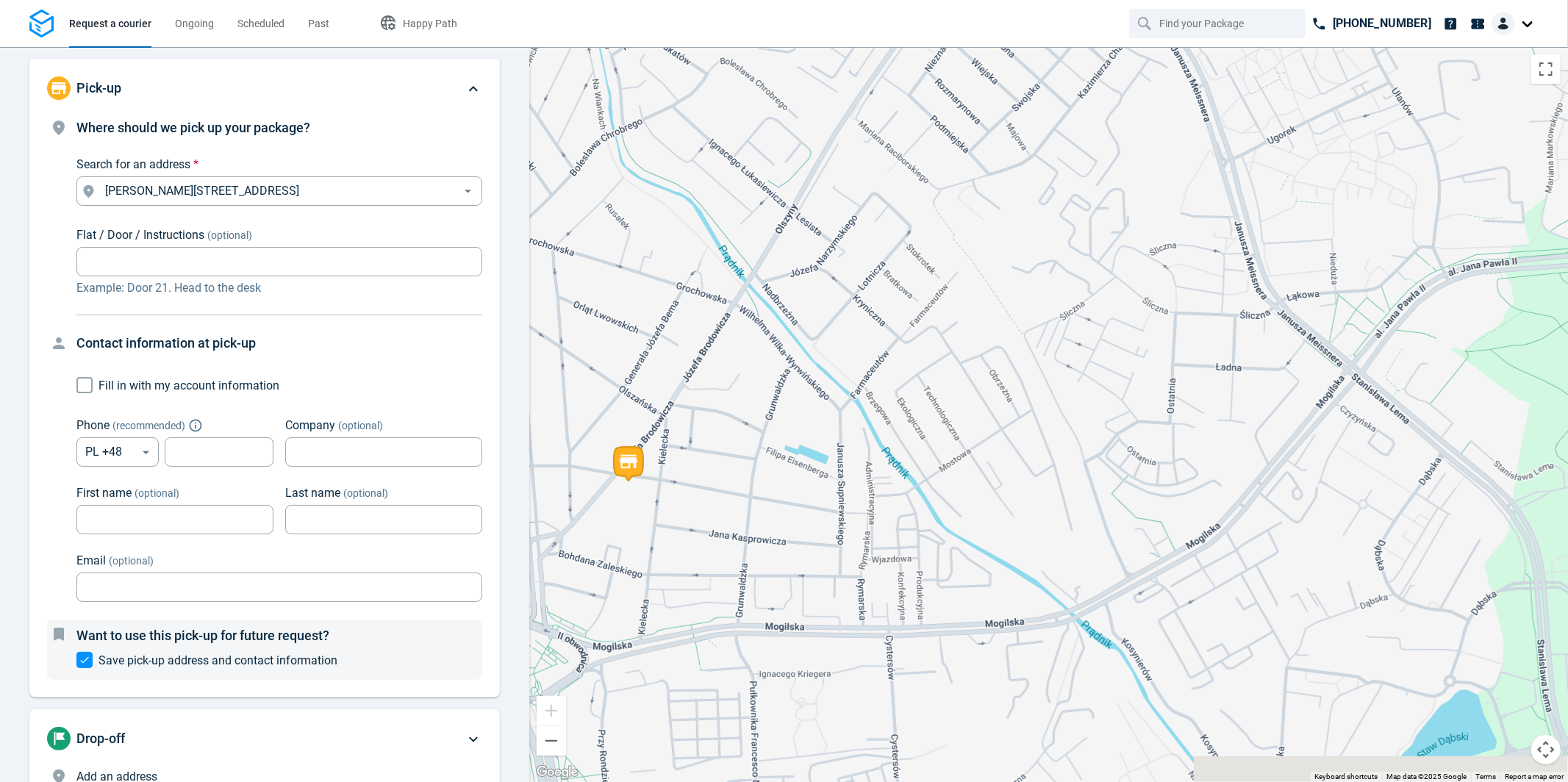
drag, startPoint x: 1027, startPoint y: 283, endPoint x: 588, endPoint y: 329, distance: 441.4
click at [596, 340] on div at bounding box center [1049, 414] width 1039 height 735
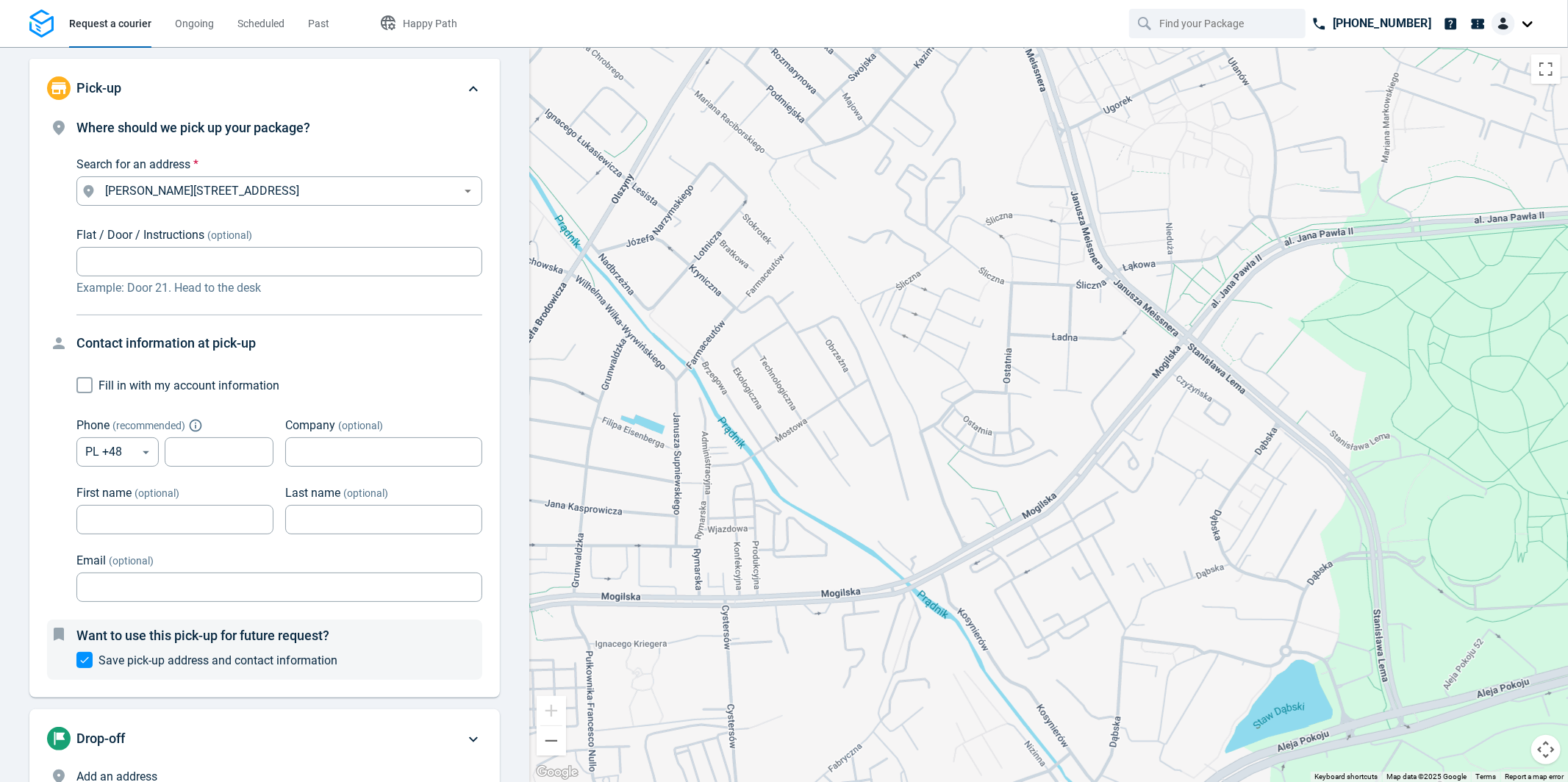
drag, startPoint x: 1205, startPoint y: 361, endPoint x: 1073, endPoint y: 370, distance: 132.3
click at [1073, 370] on div at bounding box center [1049, 414] width 1039 height 735
click at [119, 255] on input "Flat / Door / Instructions (optional)" at bounding box center [279, 262] width 406 height 29
type input "Ł"
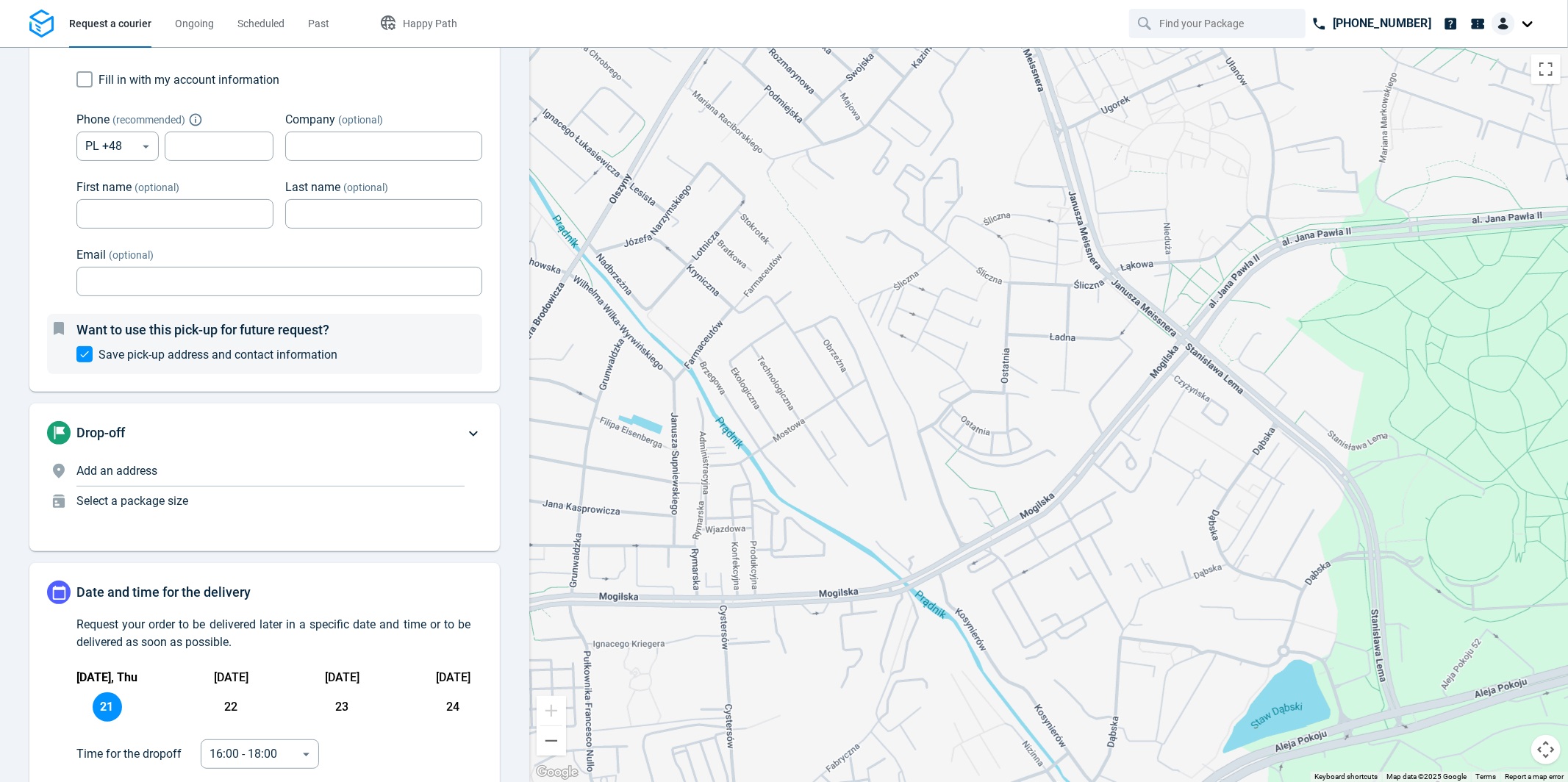
click at [232, 473] on p "Add an address" at bounding box center [271, 471] width 388 height 18
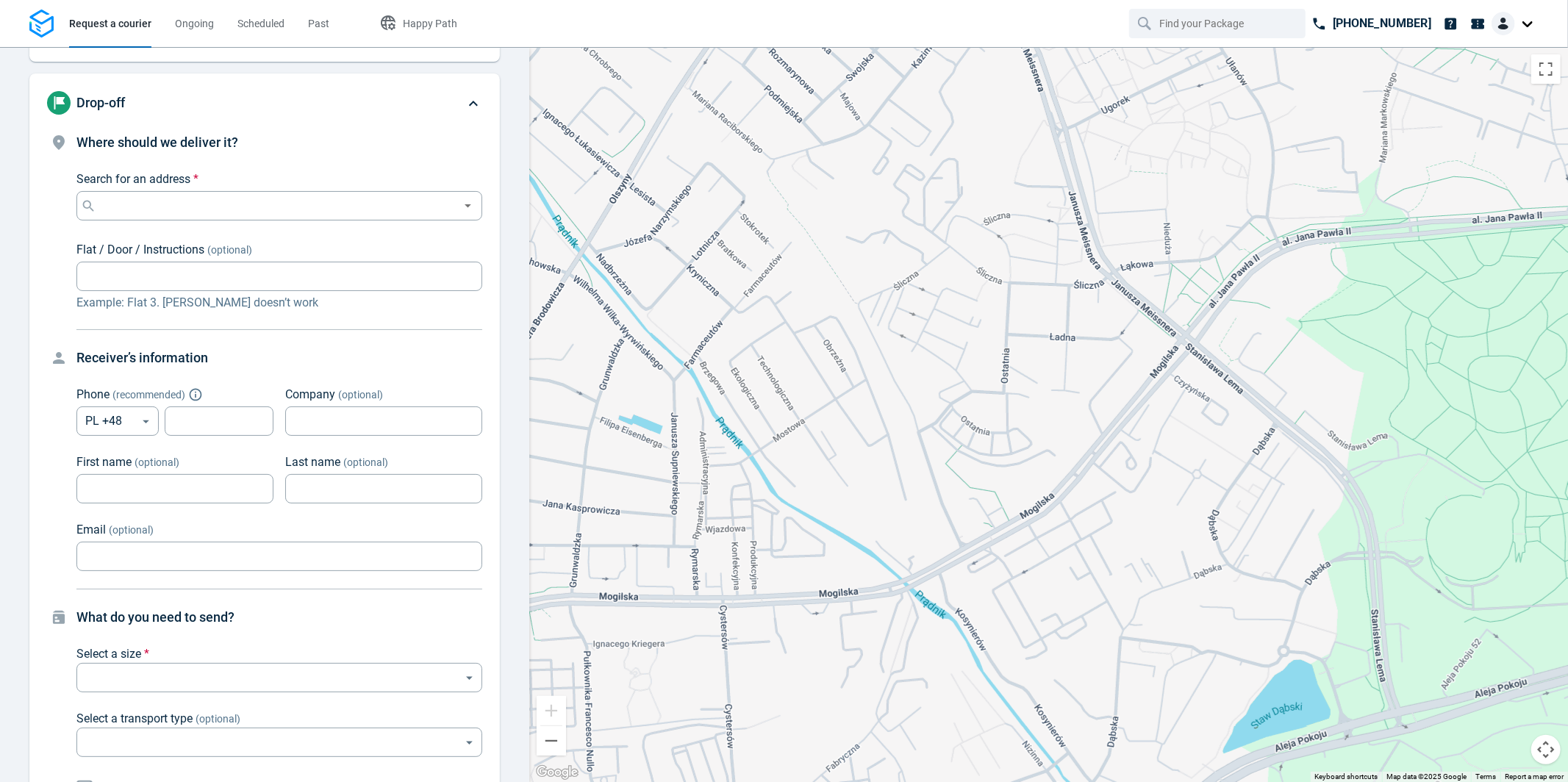
scroll to position [111, 0]
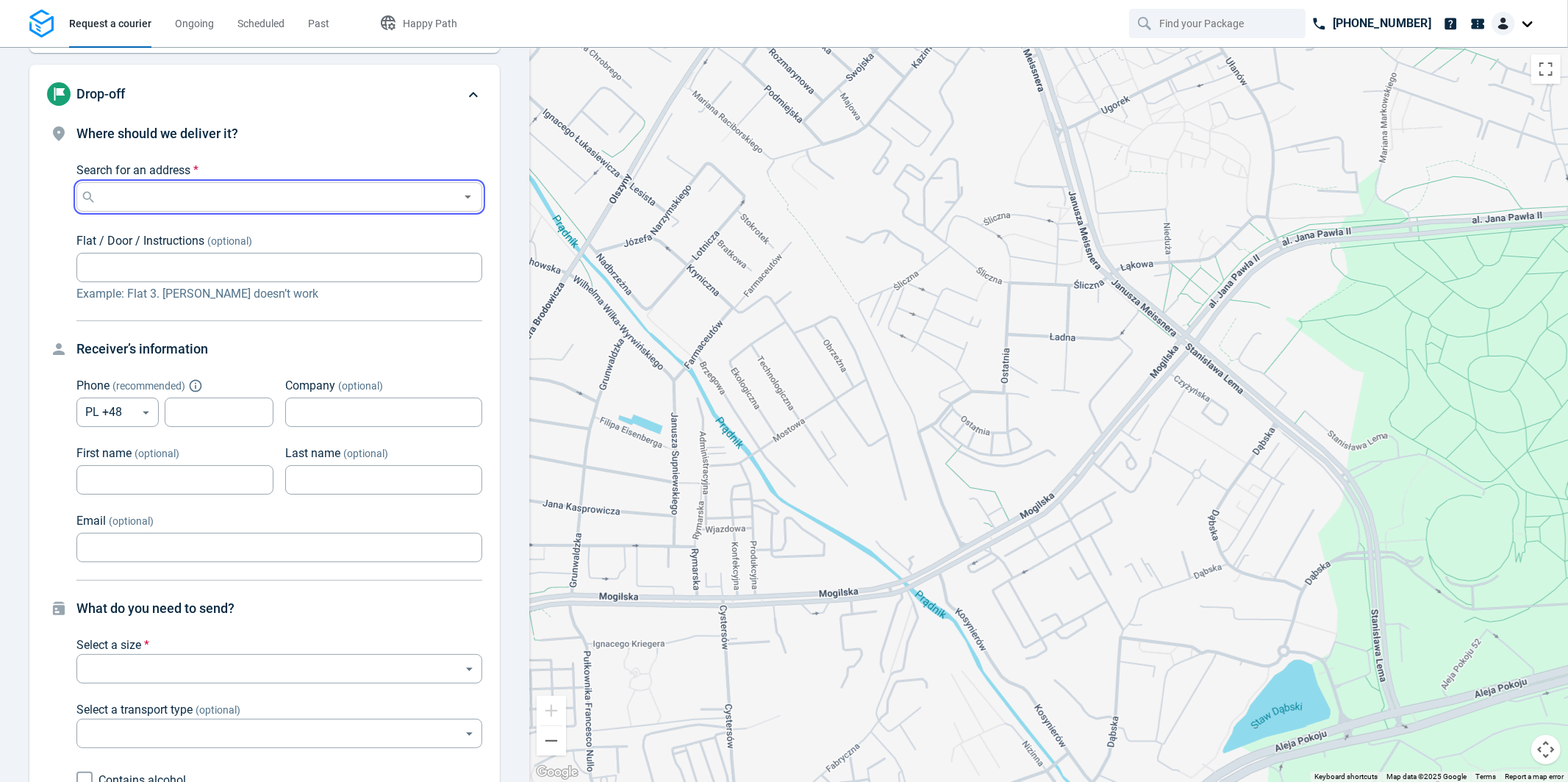
click at [221, 200] on input "Search for an address *" at bounding box center [276, 197] width 355 height 20
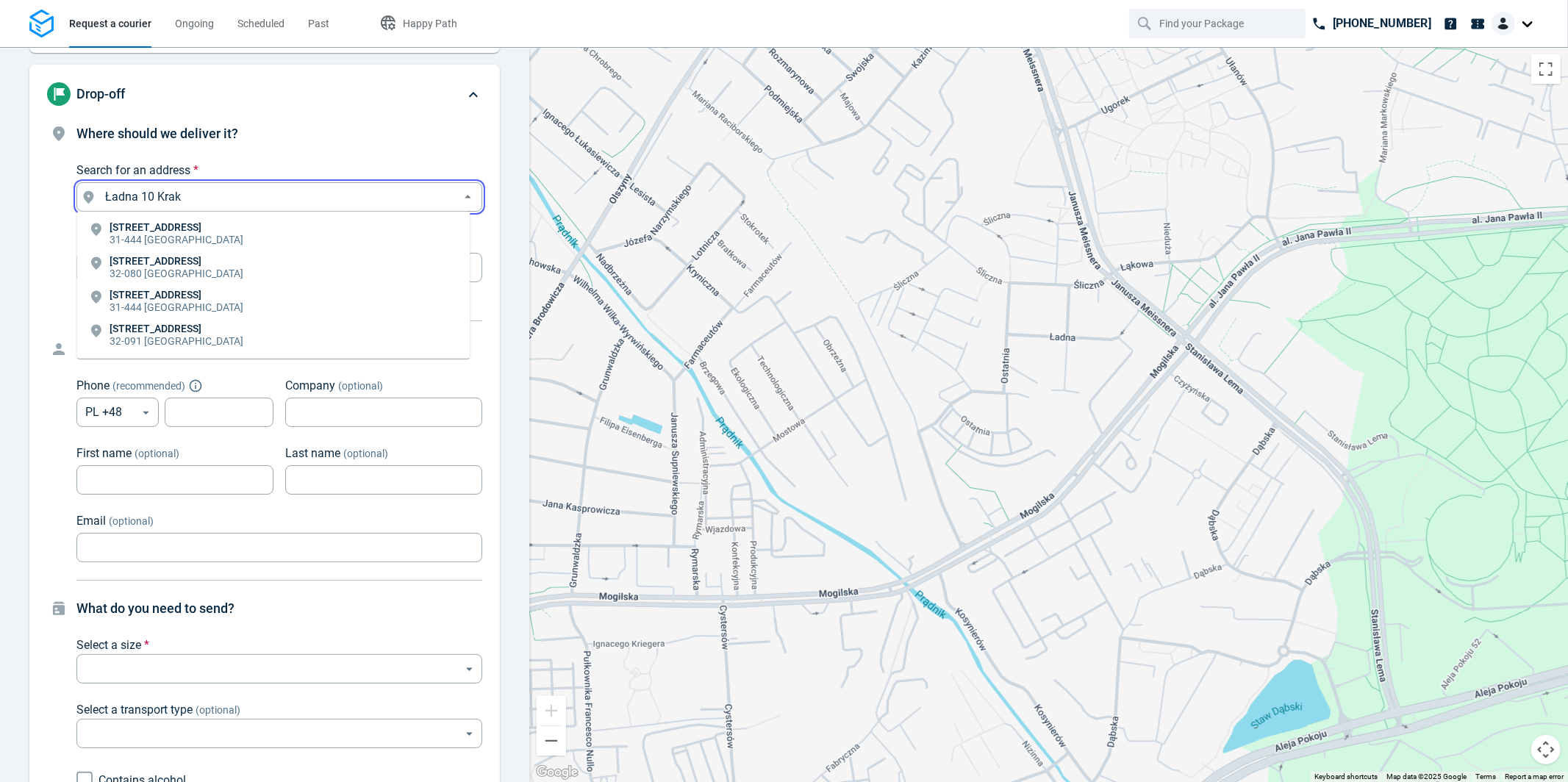
click at [196, 239] on li "Ładna 10 31-444 Kraków" at bounding box center [273, 234] width 394 height 34
type input "Ładna 10, 31-444 Kraków, Poland"
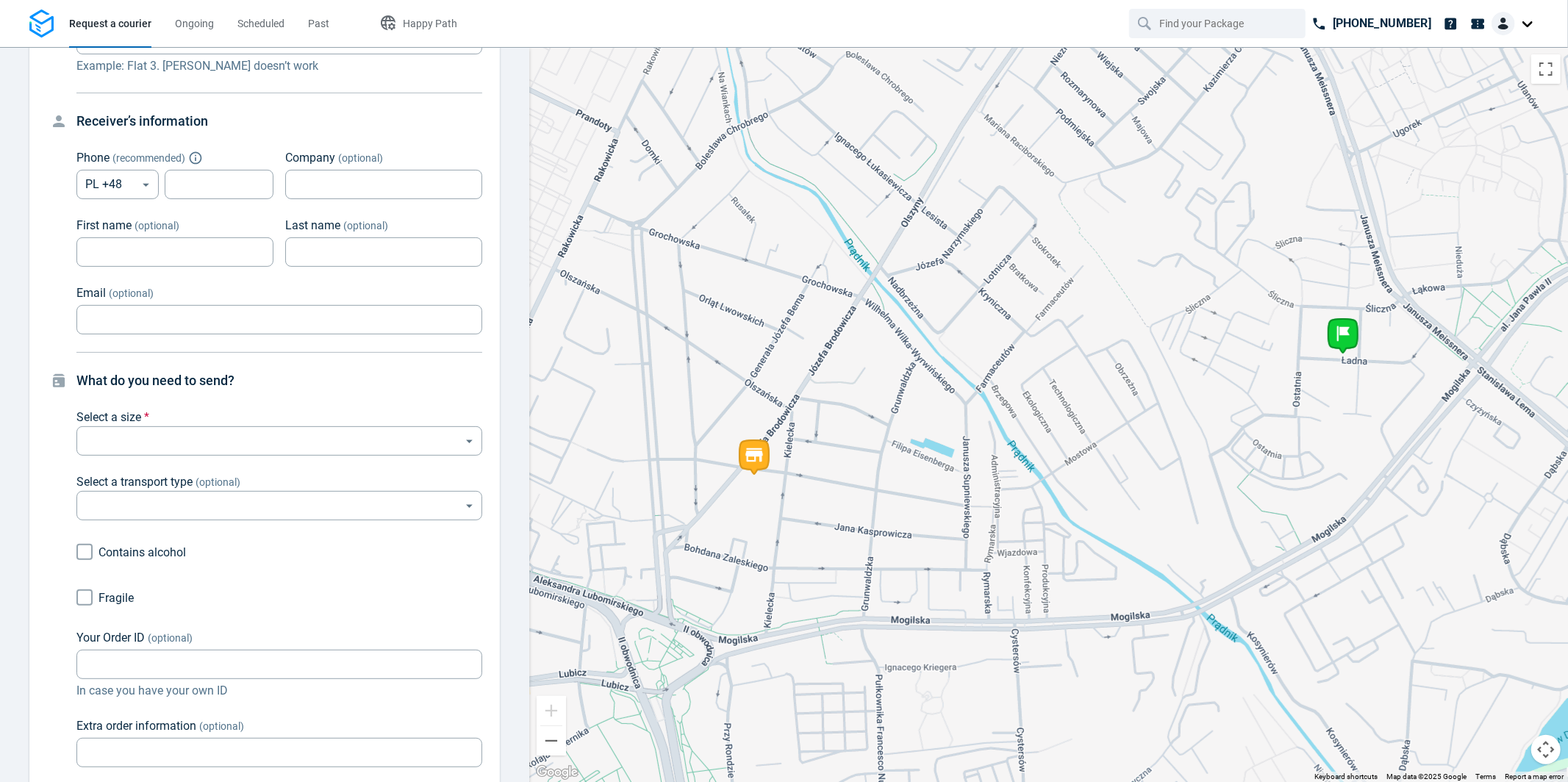
scroll to position [402, 0]
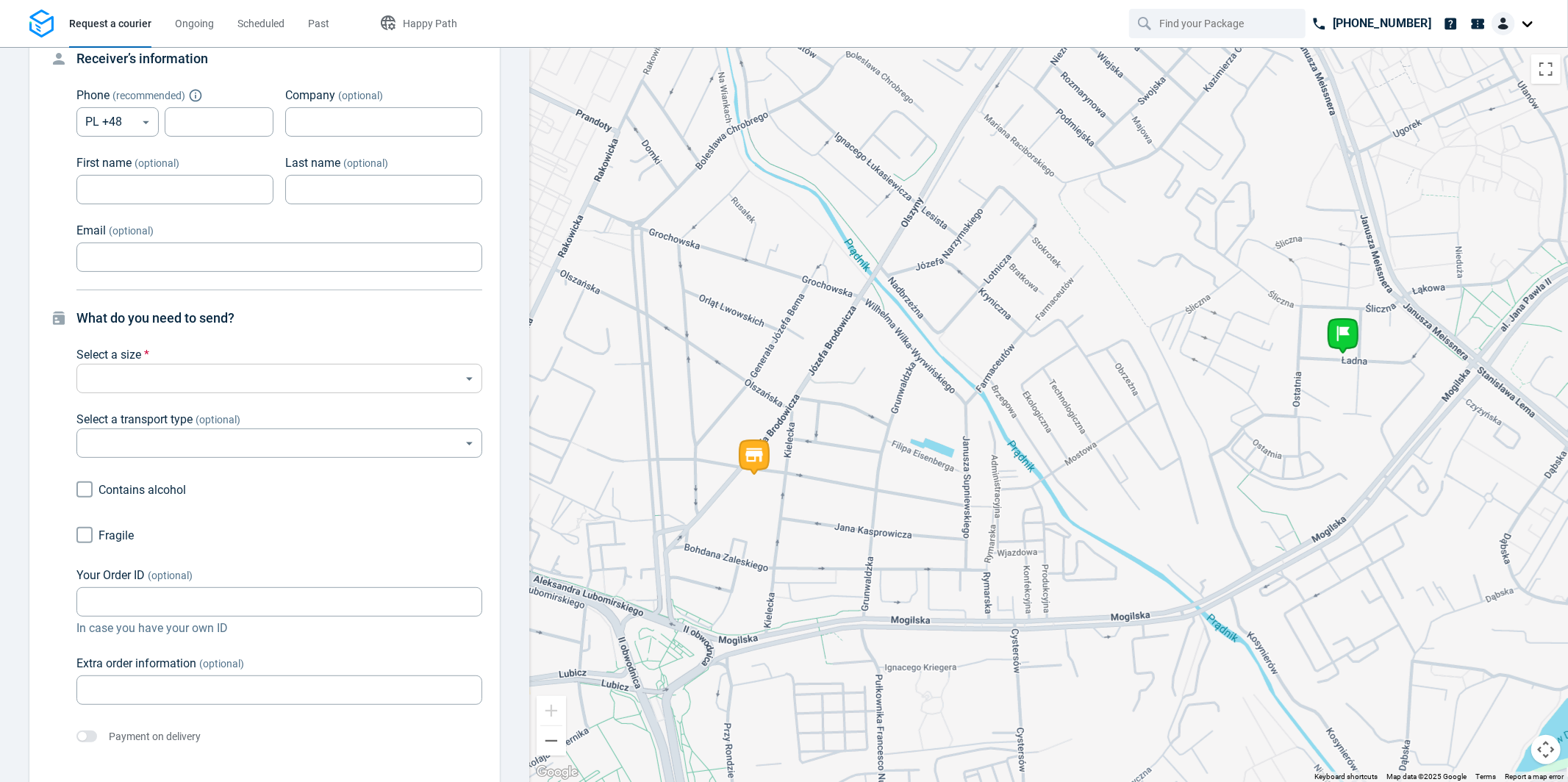
click at [213, 370] on body "Request a courier Ongoing Scheduled Past Happy Path +48 22 123 16 24 Pick-up St…" at bounding box center [784, 391] width 1568 height 782
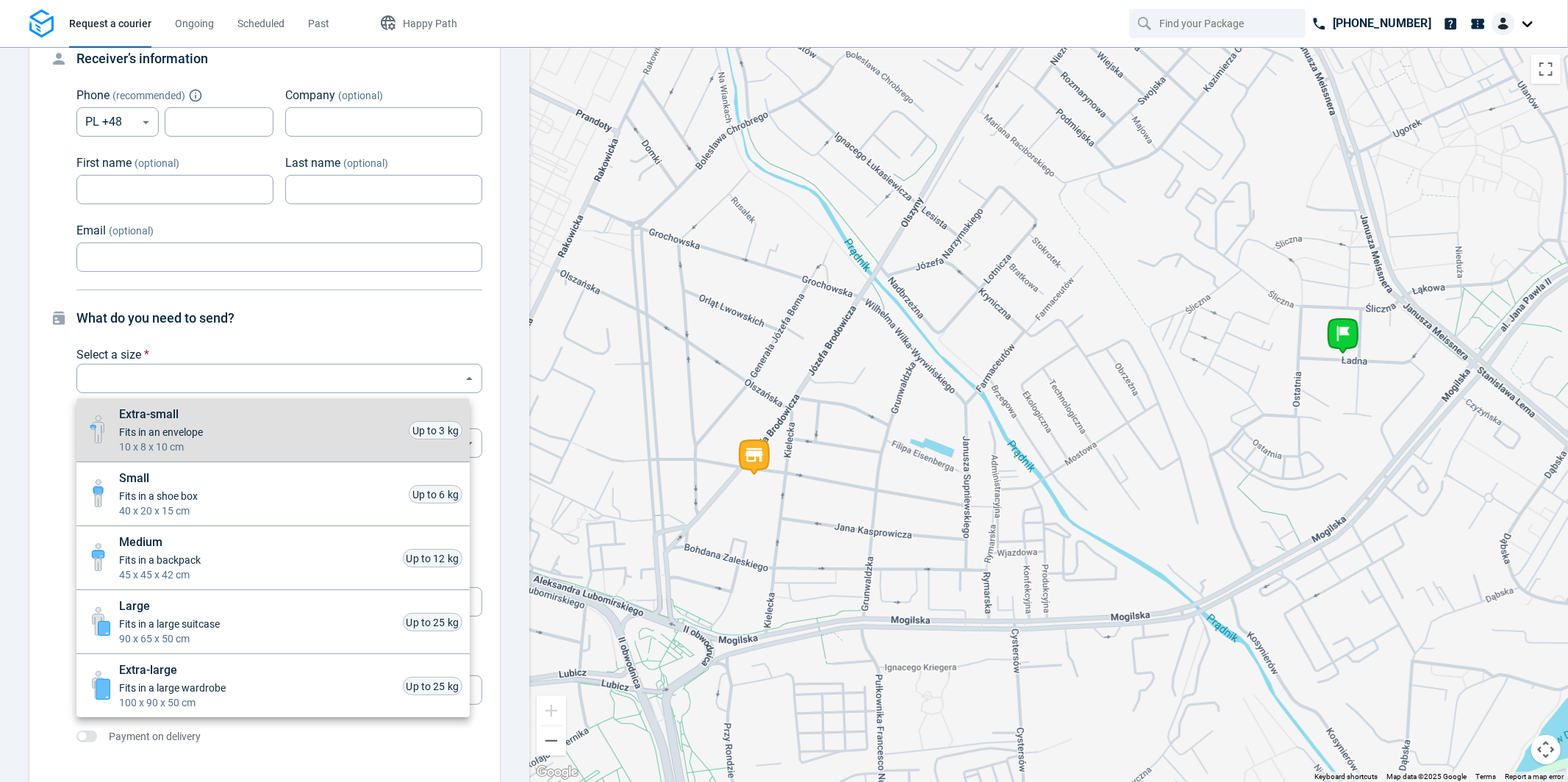
click at [209, 484] on li "Small Fits in a shoe box 40 x 20 x 15 cm Up to 6 kg" at bounding box center [273, 494] width 394 height 64
type input "small"
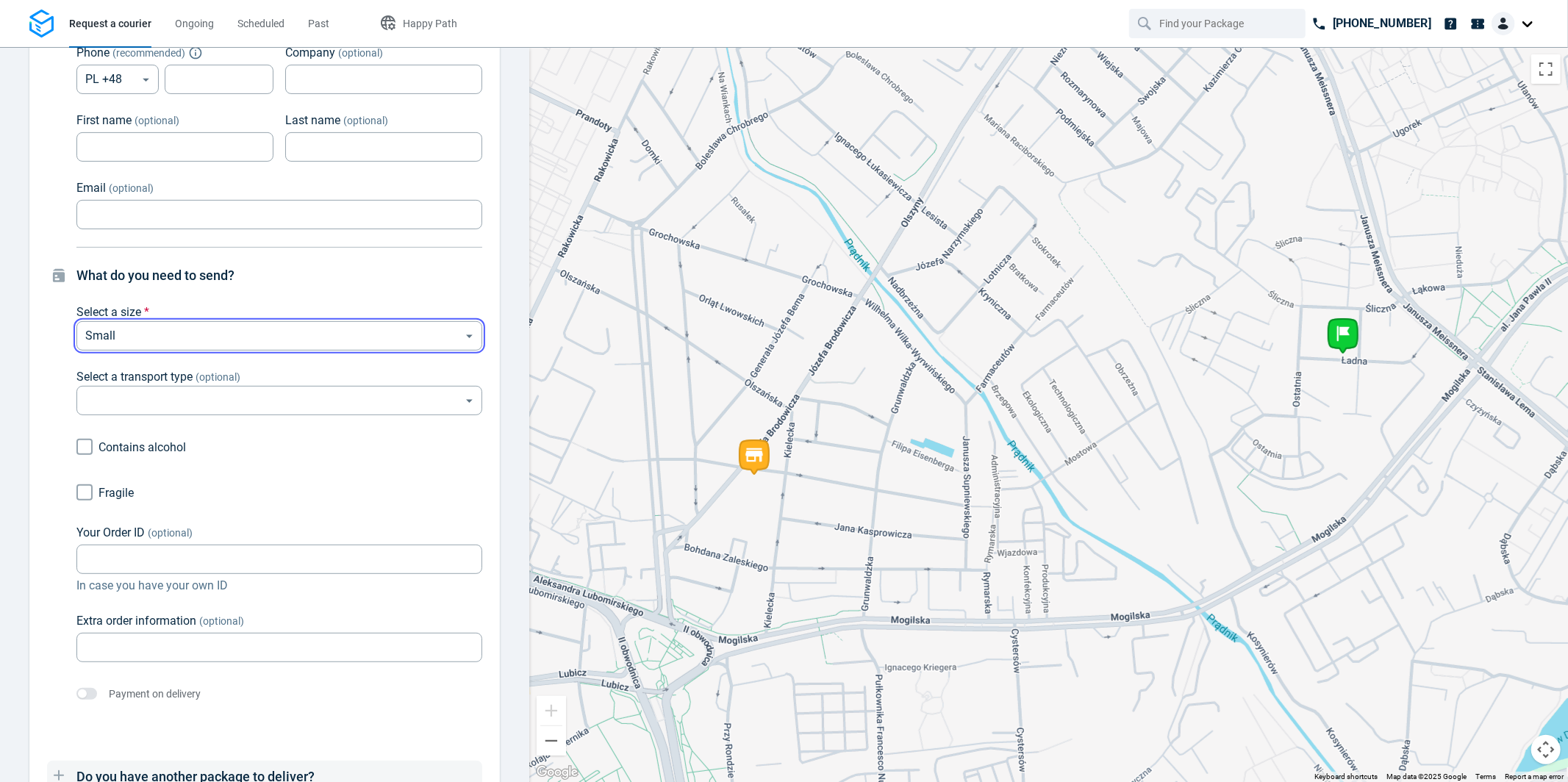
scroll to position [490, 0]
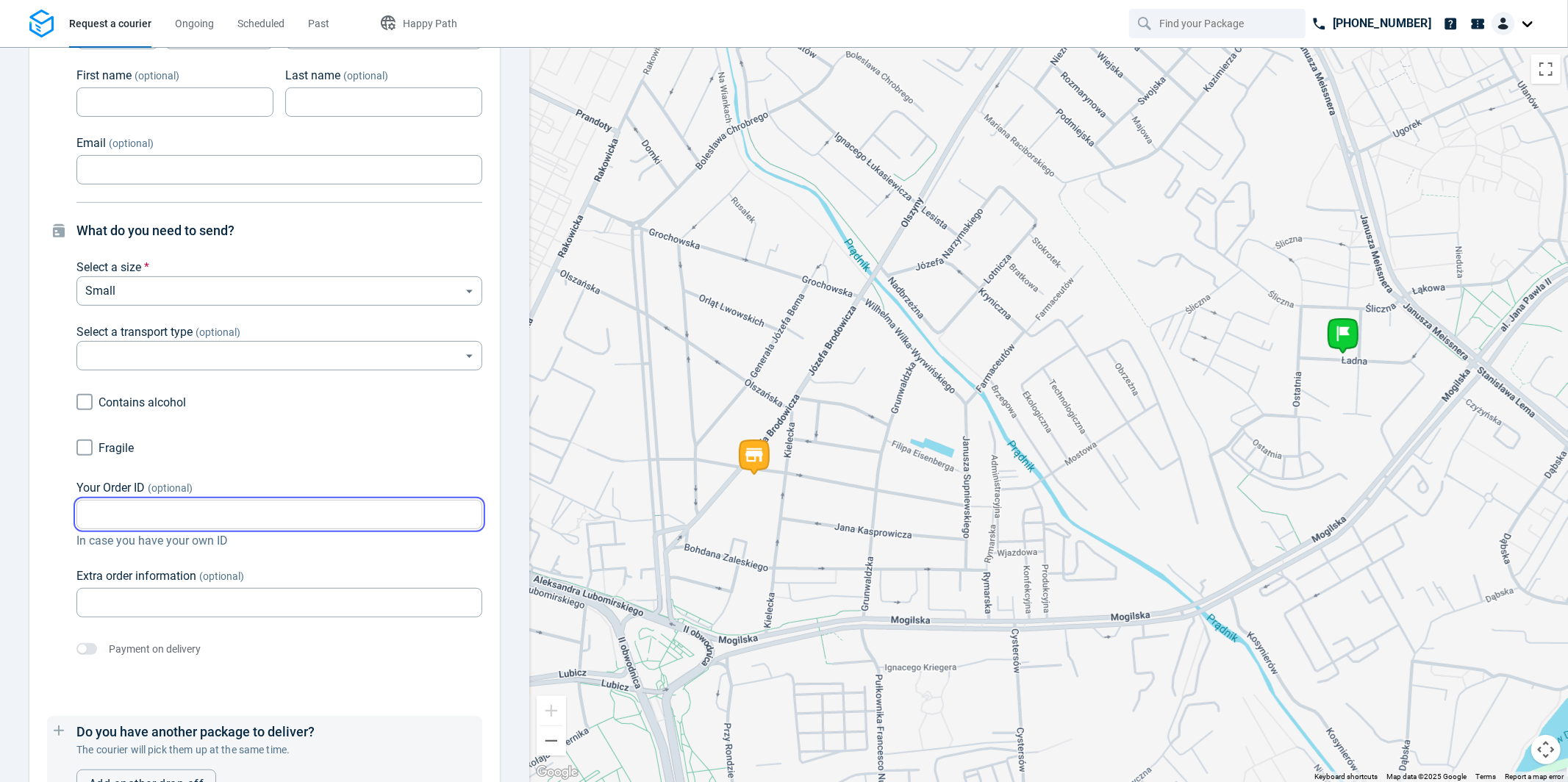
click at [225, 514] on input "Your Order ID (optional)" at bounding box center [279, 515] width 406 height 29
type input "Test_scheduled"
click at [286, 442] on label "Fragile" at bounding box center [279, 448] width 406 height 28
click at [98, 442] on input "Fragile" at bounding box center [85, 448] width 28 height 28
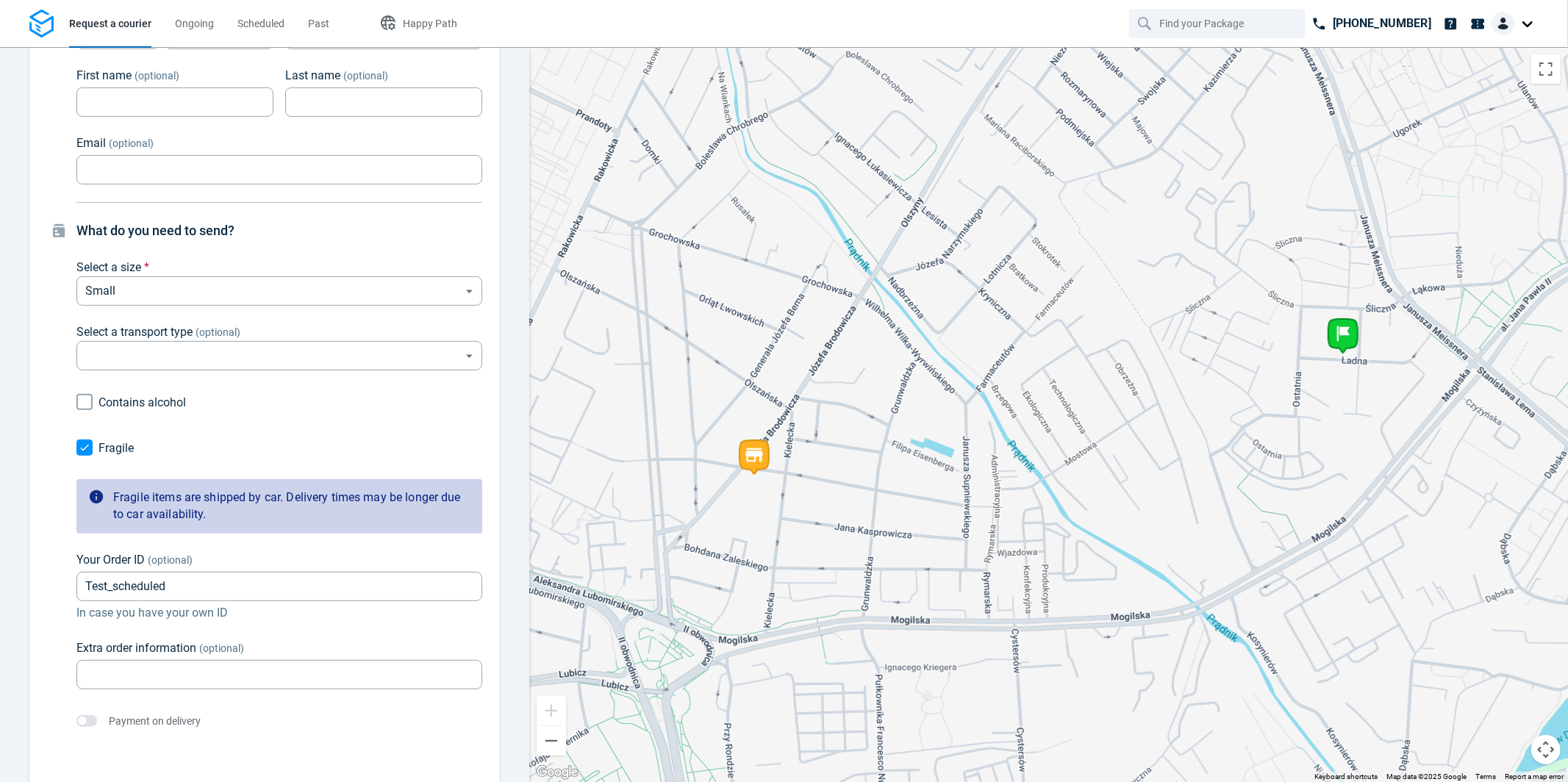
click at [82, 445] on input "Fragile" at bounding box center [85, 448] width 28 height 28
checkbox input "false"
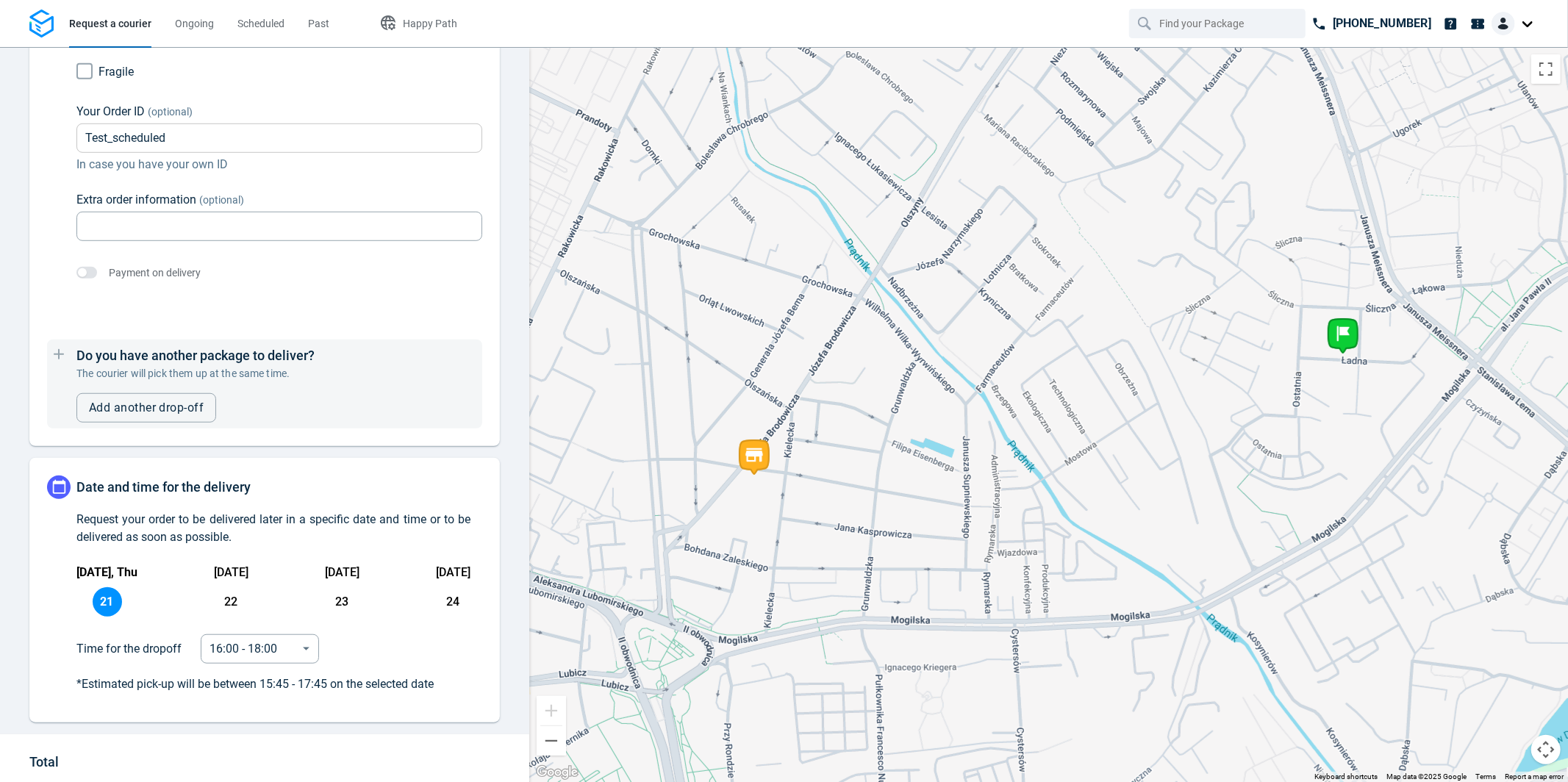
scroll to position [990, 0]
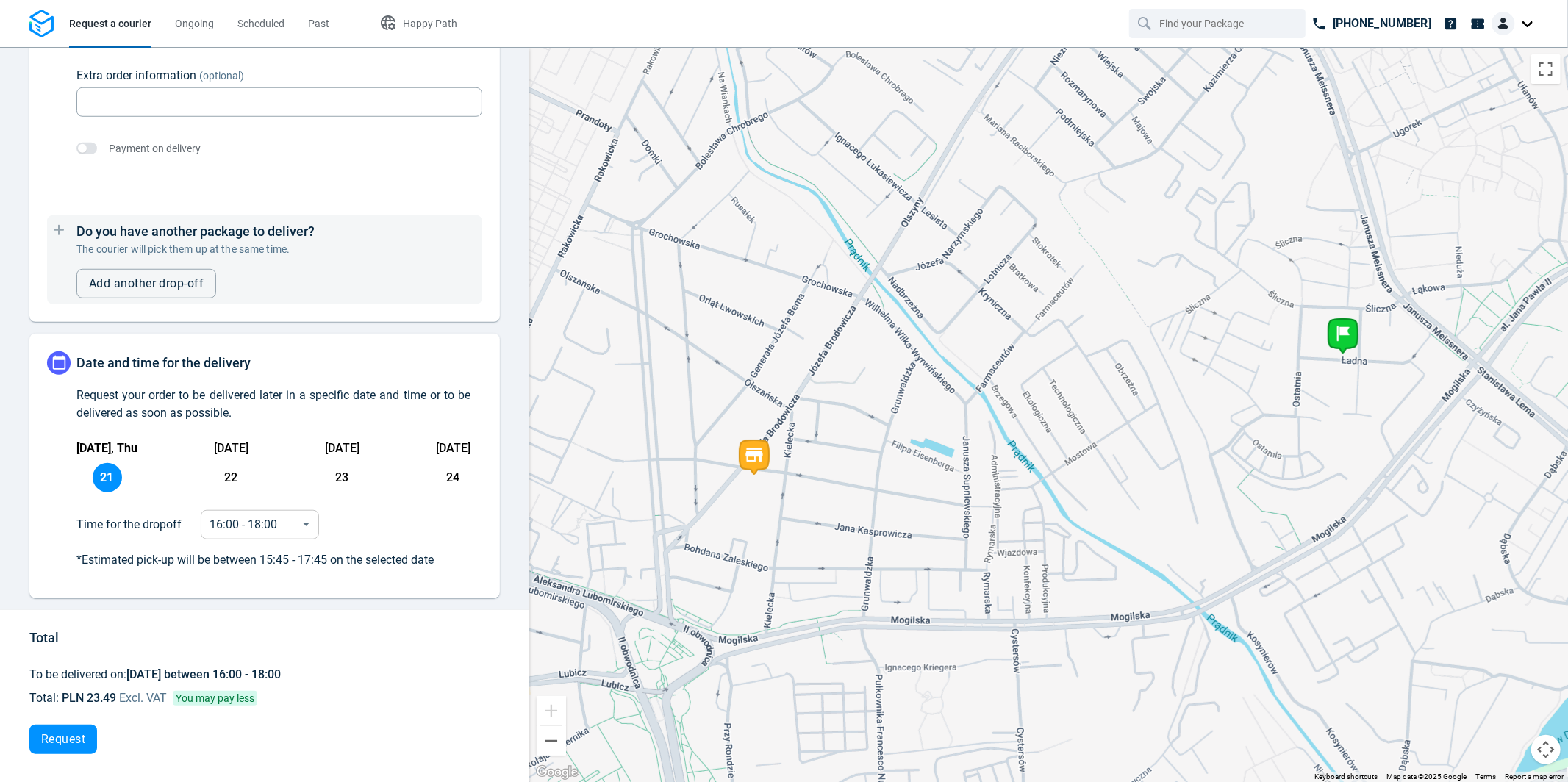
click at [269, 525] on body "Request a courier Ongoing Scheduled Past Happy Path +48 22 123 16 24 Pick-up St…" at bounding box center [784, 391] width 1568 height 782
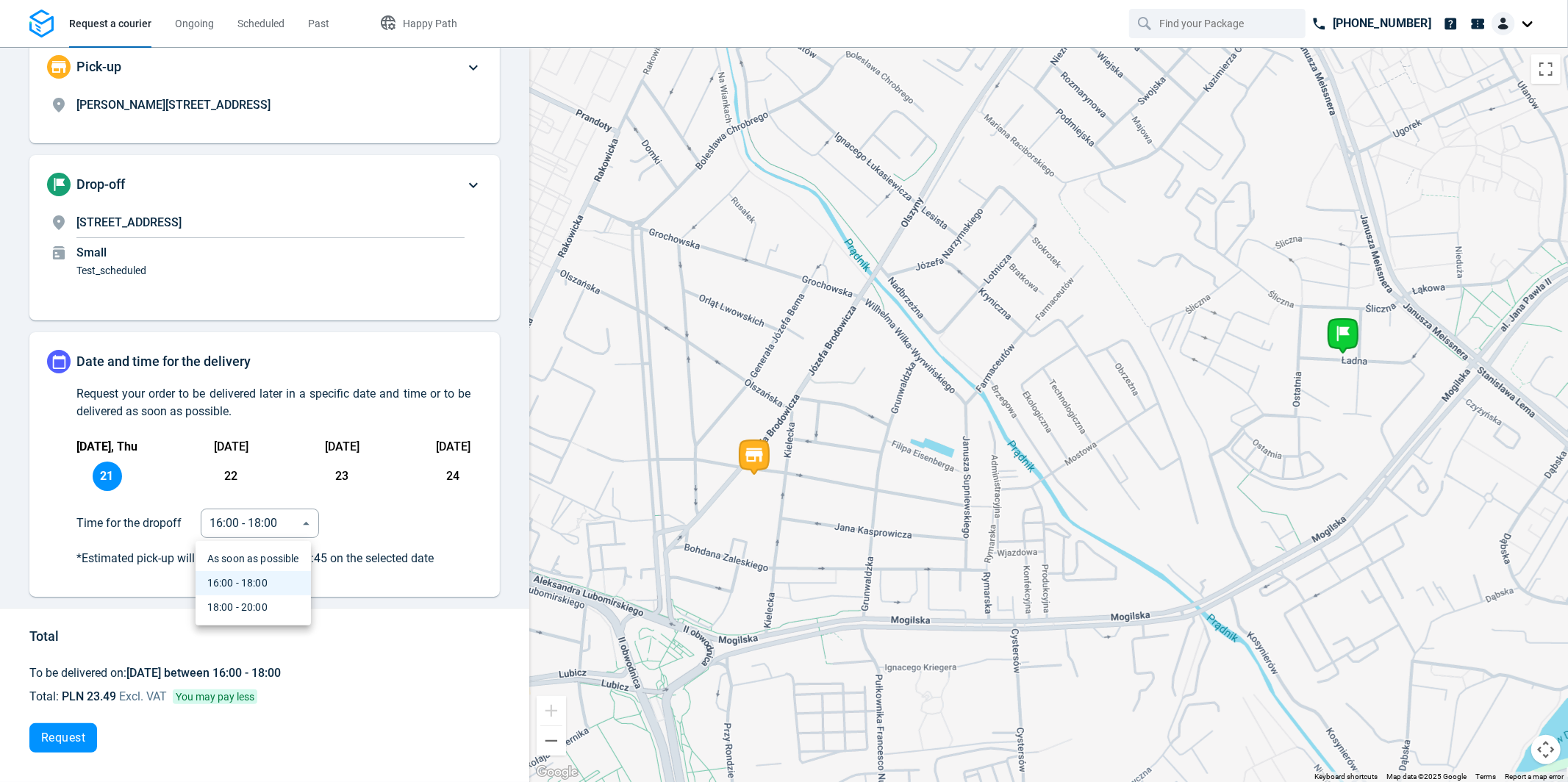
scroll to position [20, 0]
click at [278, 607] on li "18:00 - 20:00" at bounding box center [253, 607] width 115 height 24
click at [251, 529] on body "Request a courier Ongoing Scheduled Past Happy Path +48 22 123 16 24 Pick-up St…" at bounding box center [784, 391] width 1568 height 782
click at [250, 587] on div "16:00 - 18:00" at bounding box center [237, 583] width 60 height 16
click at [254, 524] on body "Request a courier Ongoing Scheduled Past Happy Path +48 22 123 16 24 Pick-up St…" at bounding box center [784, 391] width 1568 height 782
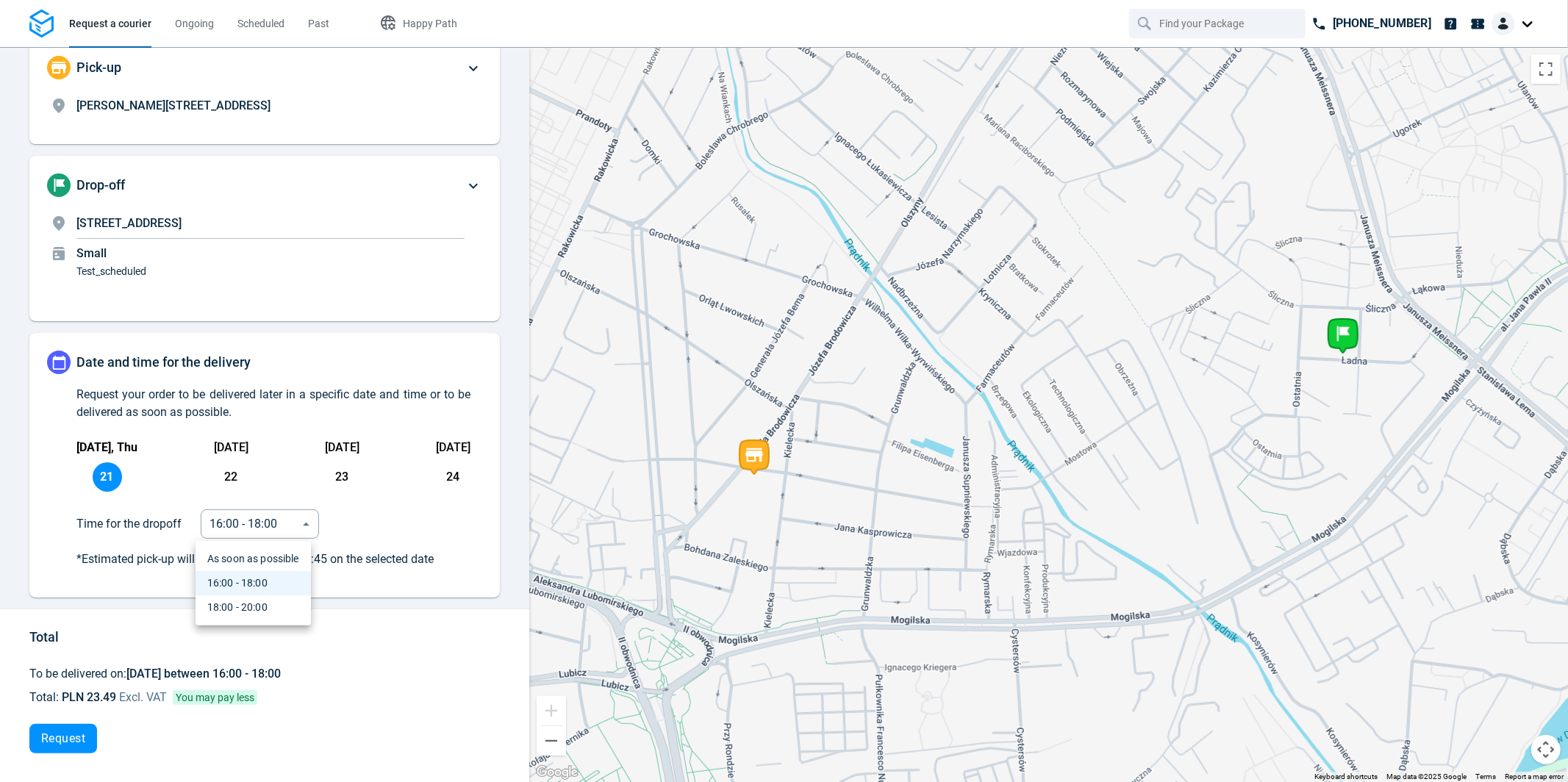
click at [265, 591] on div "18:00 - 20:00" at bounding box center [237, 583] width 60 height 16
type input "16:00:00-18:00:00-173"
click at [79, 734] on span "Request" at bounding box center [63, 738] width 44 height 12
